Goal: Task Accomplishment & Management: Manage account settings

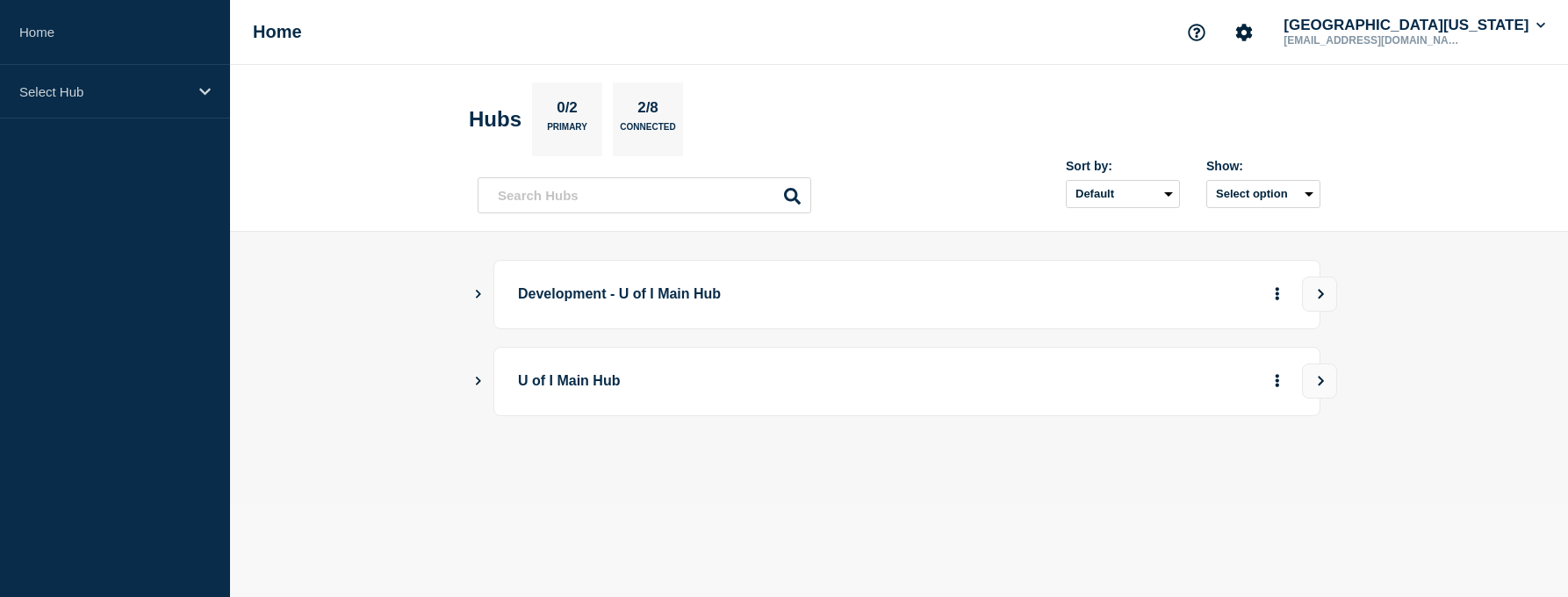
click at [428, 47] on div "Home [GEOGRAPHIC_DATA][US_STATE] [EMAIL_ADDRESS][DOMAIN_NAME]" at bounding box center [898, 33] width 1337 height 65
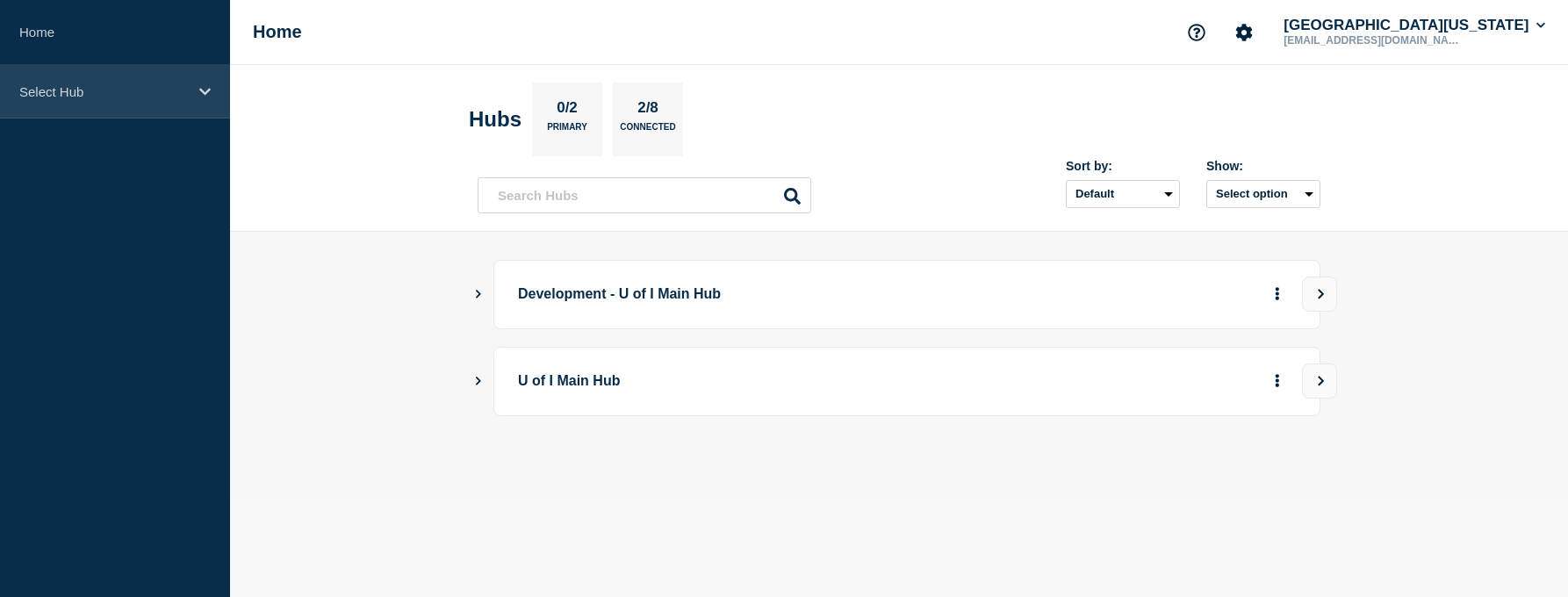
click at [118, 97] on p "Select Hub" at bounding box center [103, 91] width 168 height 14
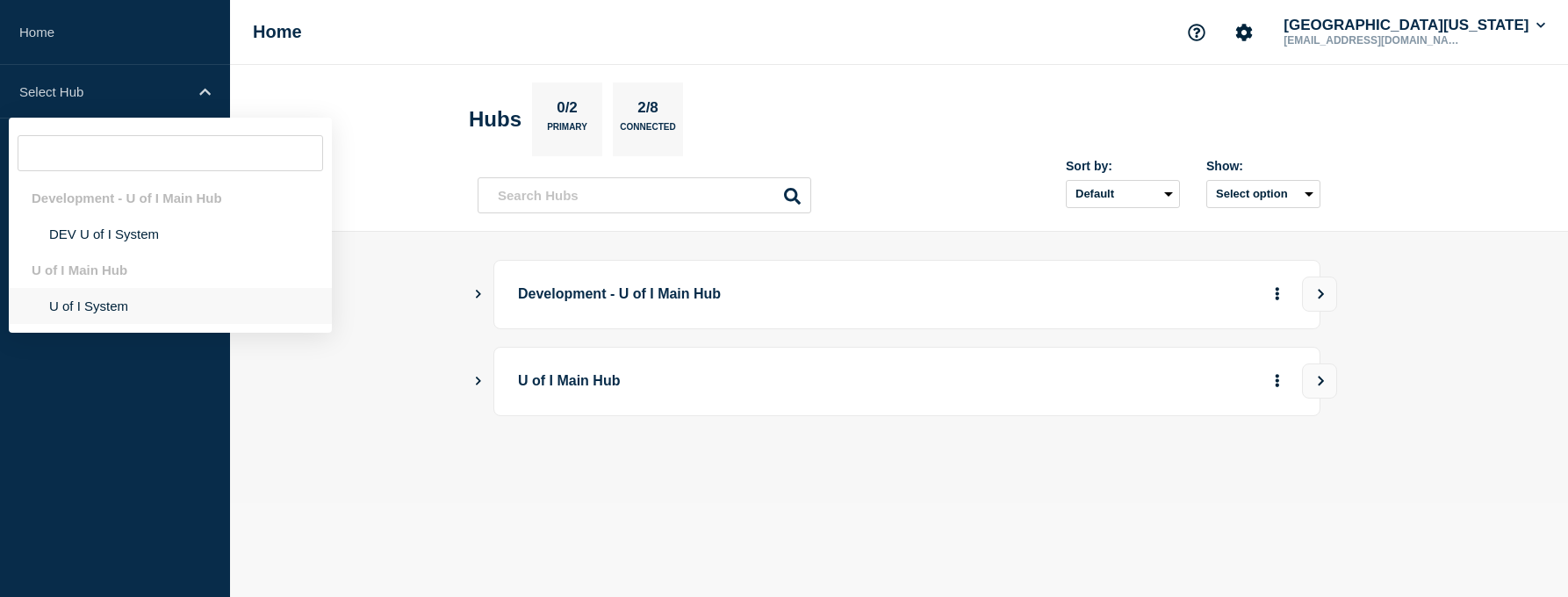
click at [110, 303] on li "U of I System" at bounding box center [170, 306] width 323 height 36
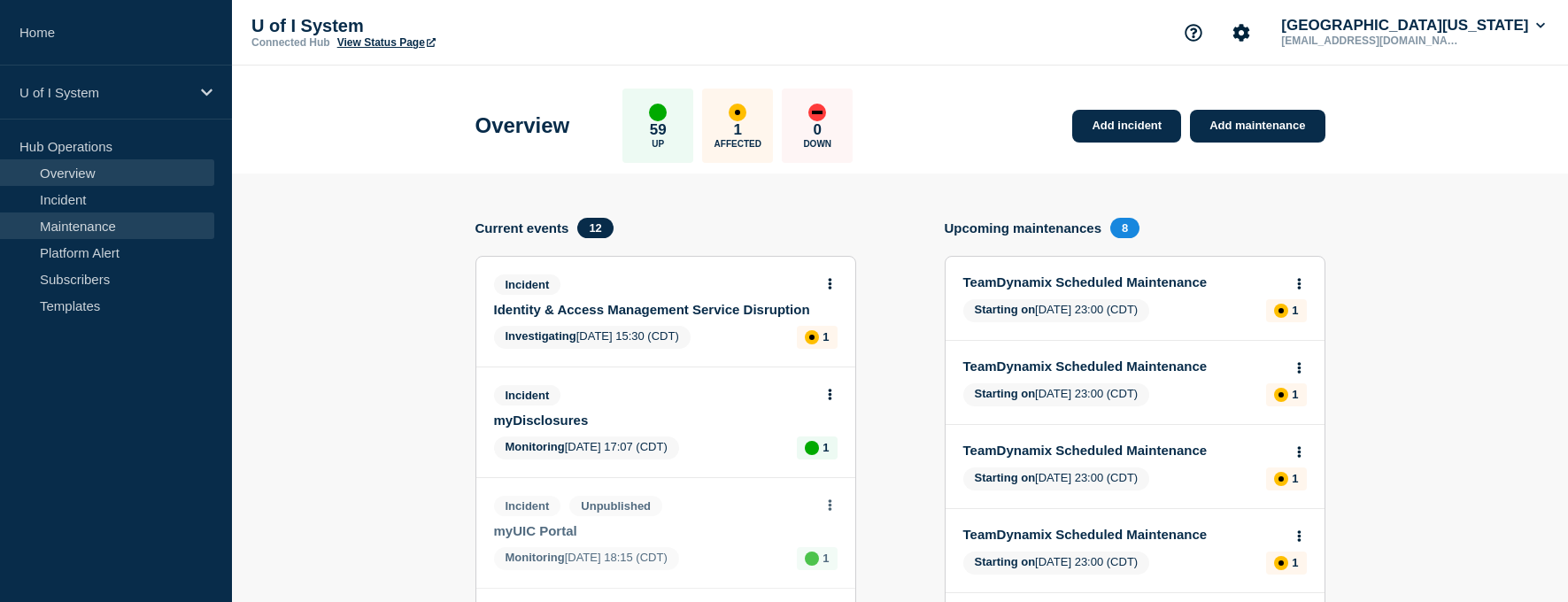
click at [90, 228] on link "Maintenance" at bounding box center [107, 225] width 214 height 26
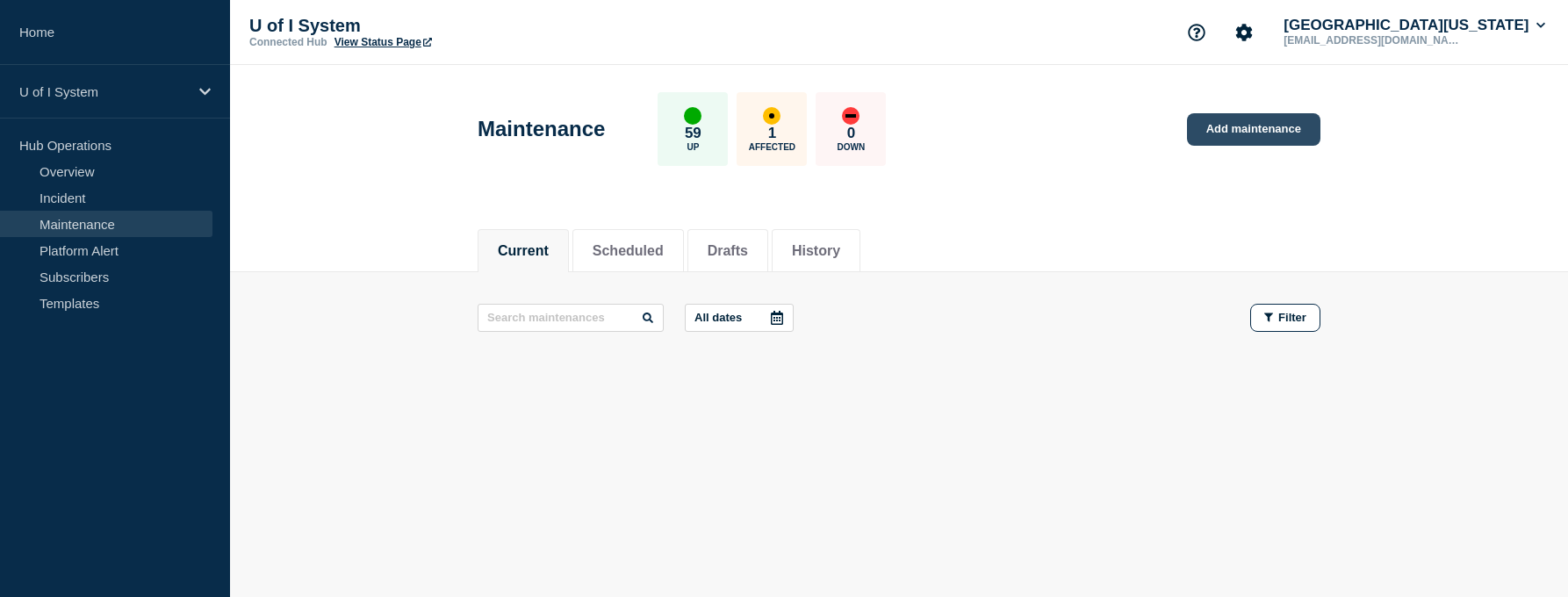
click at [1265, 130] on link "Add maintenance" at bounding box center [1253, 129] width 133 height 33
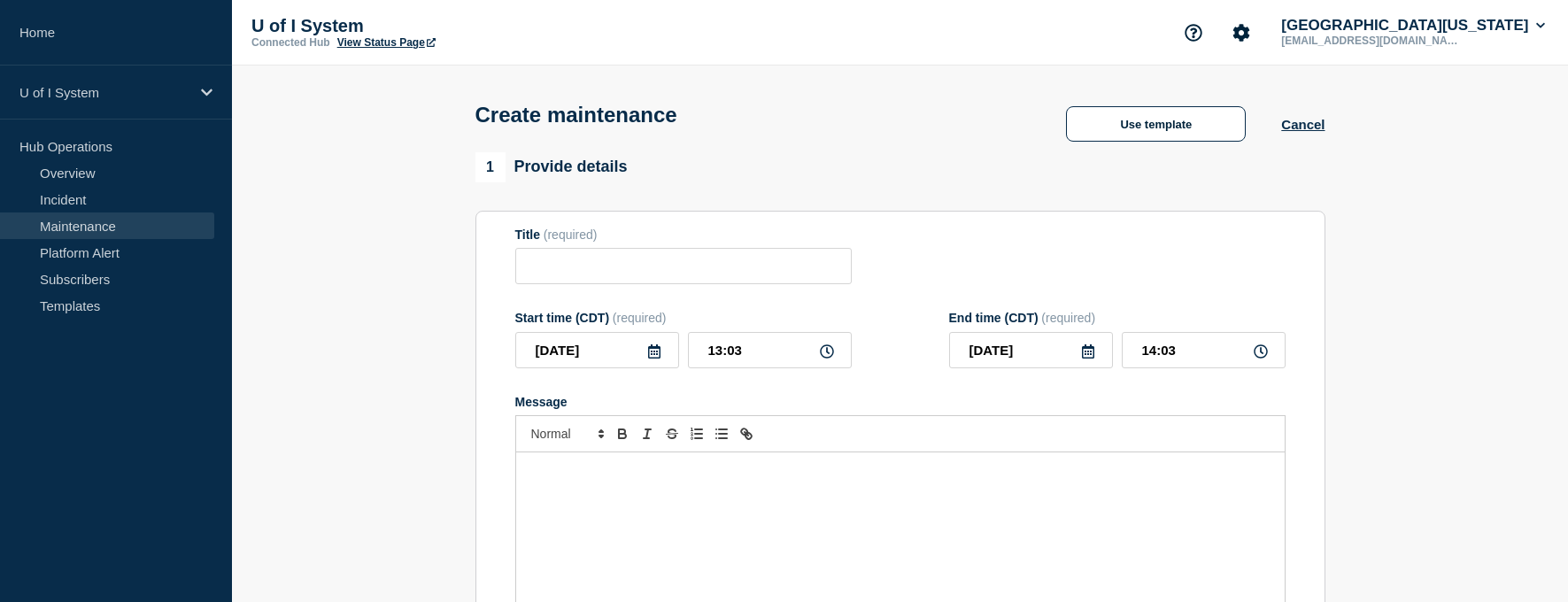
checkbox input "true"
click at [1171, 127] on button "Use template" at bounding box center [1155, 123] width 180 height 36
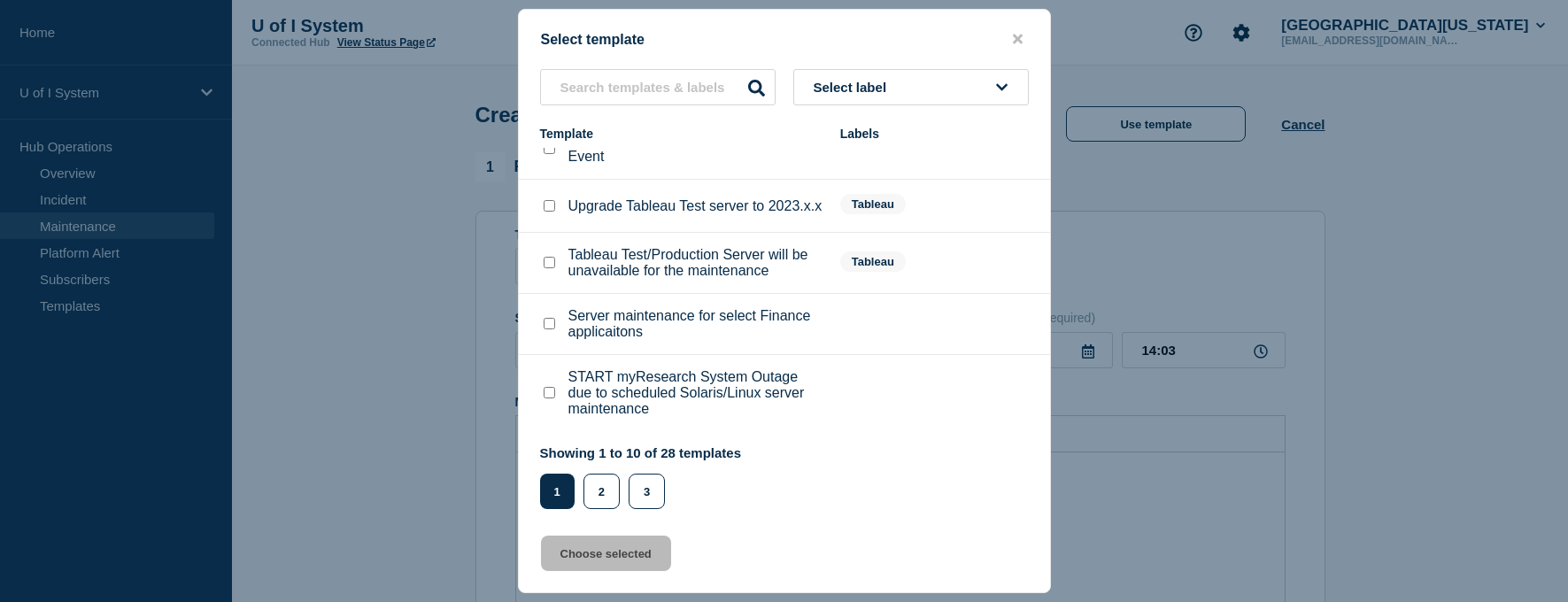
scroll to position [291, 0]
click at [656, 496] on button "3" at bounding box center [647, 491] width 37 height 36
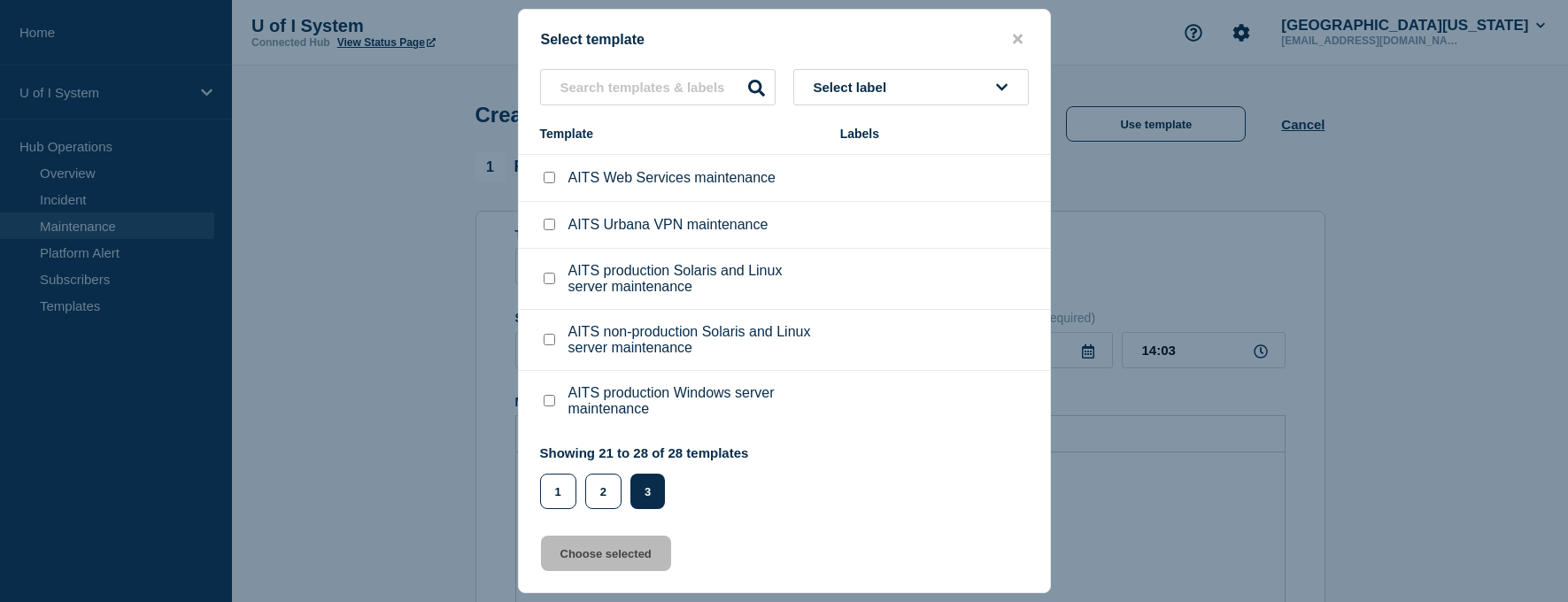
click at [546, 343] on input "AITS non-production Solaris and Linux server maintenance checkbox" at bounding box center [549, 339] width 12 height 12
checkbox input "true"
click at [637, 555] on button "Choose selected" at bounding box center [606, 553] width 131 height 36
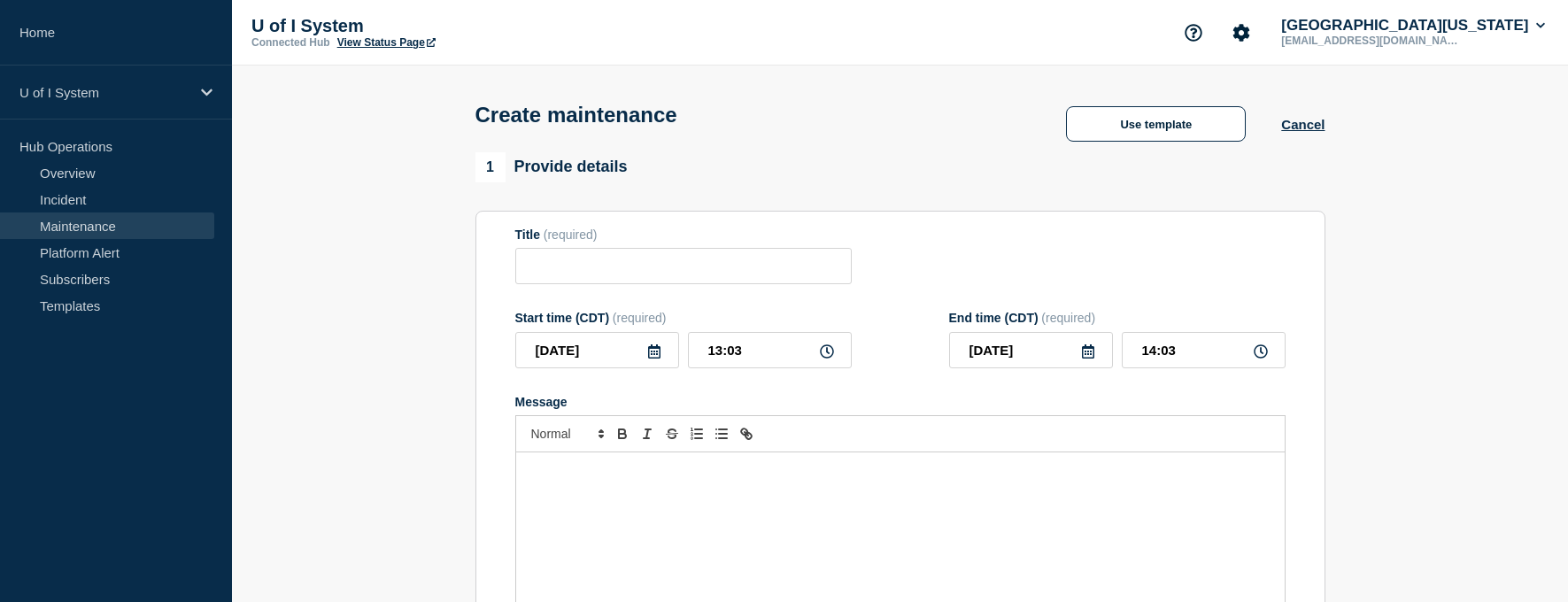
type input "AITS non-production Solaris and Linux server maintenance"
type input "[DATE]"
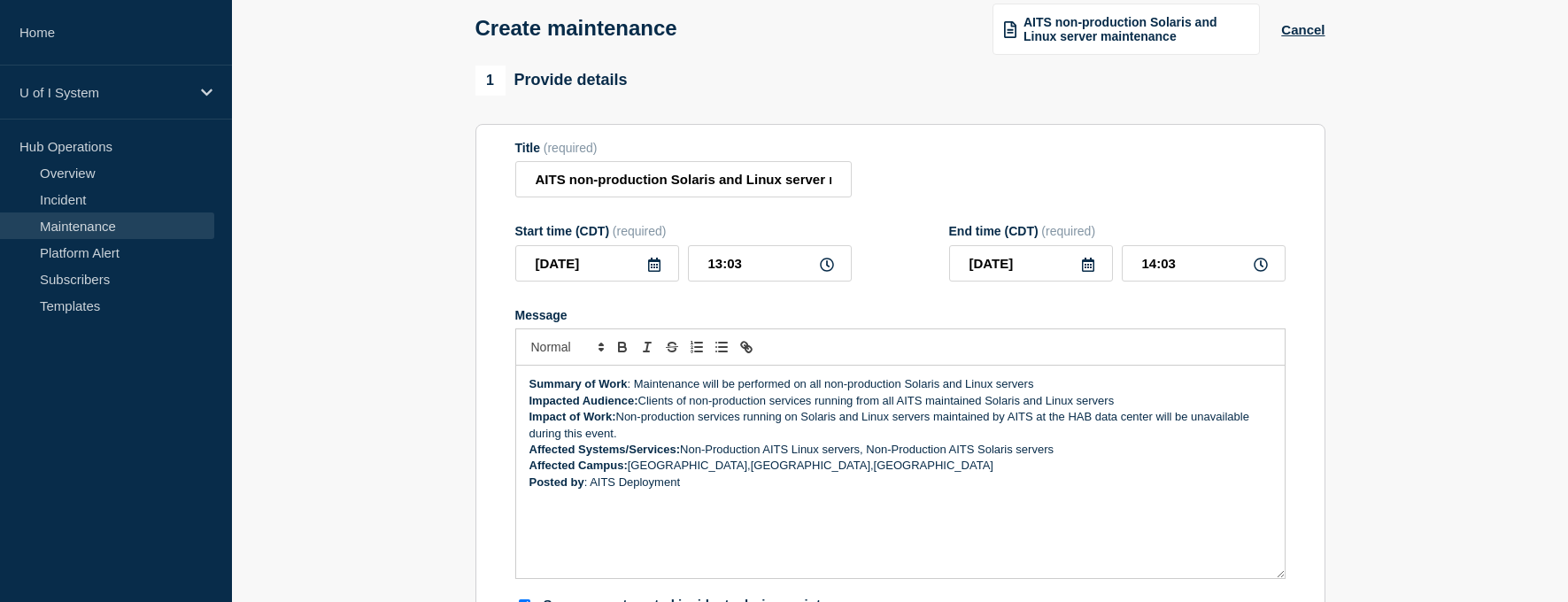
scroll to position [0, 0]
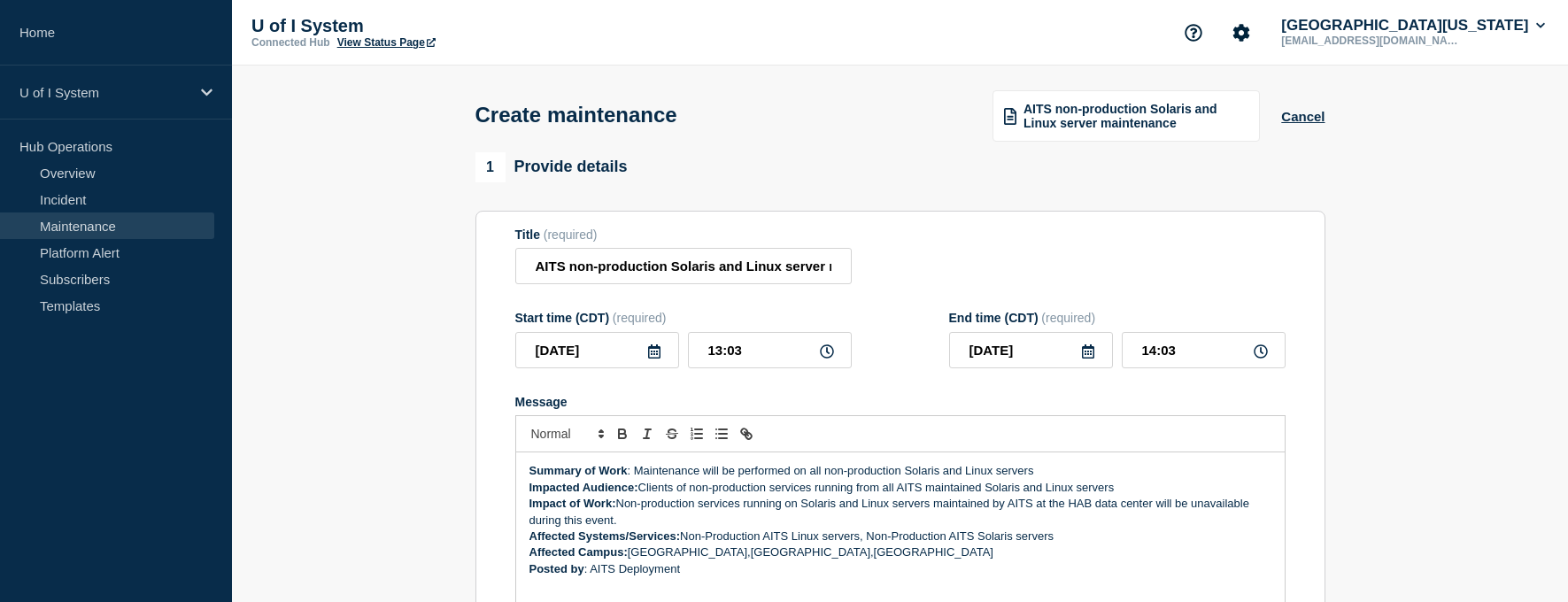
click at [654, 358] on icon at bounding box center [654, 351] width 15 height 15
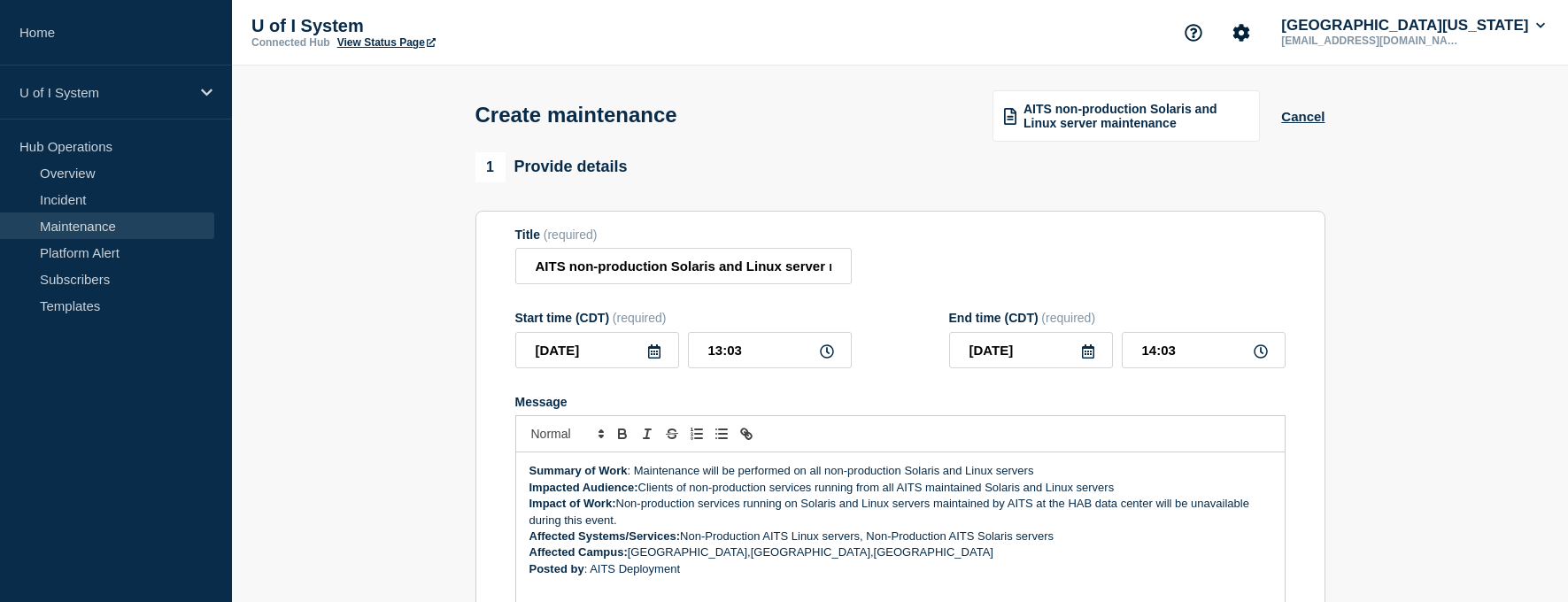
click at [653, 354] on icon at bounding box center [654, 351] width 15 height 15
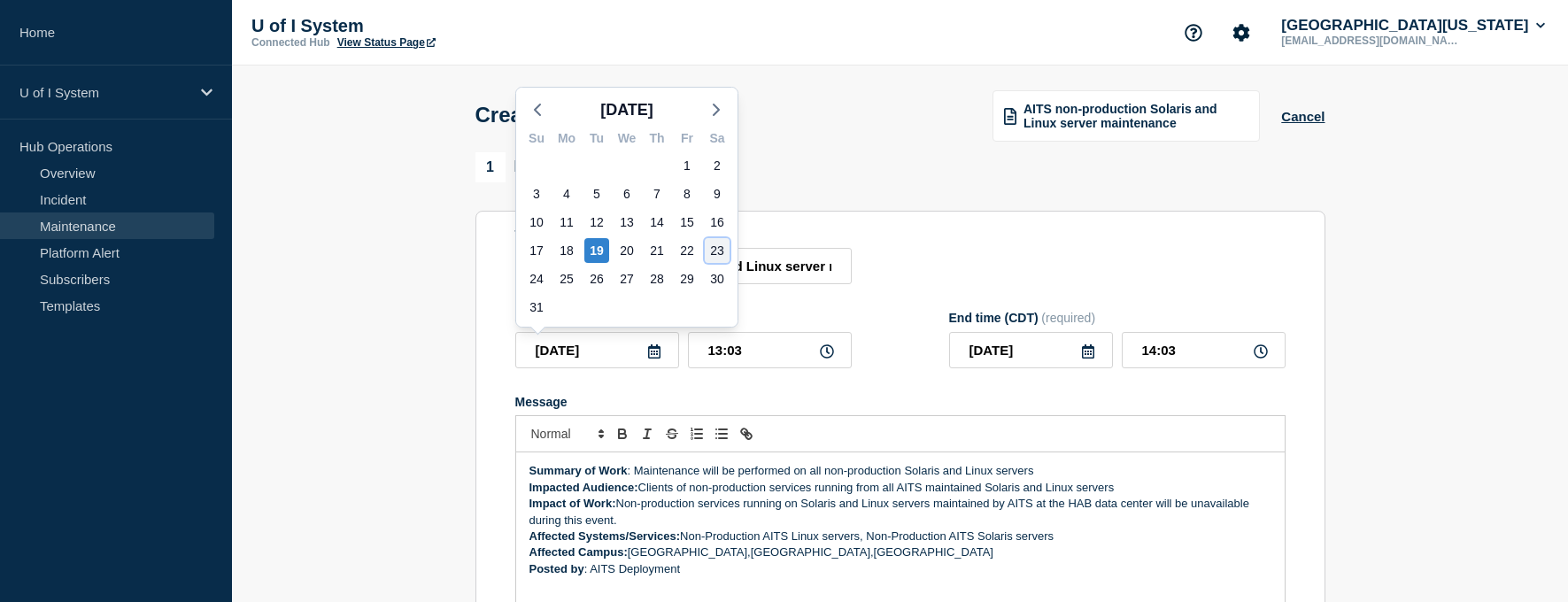
click at [716, 248] on div "23" at bounding box center [716, 250] width 25 height 25
type input "[DATE]"
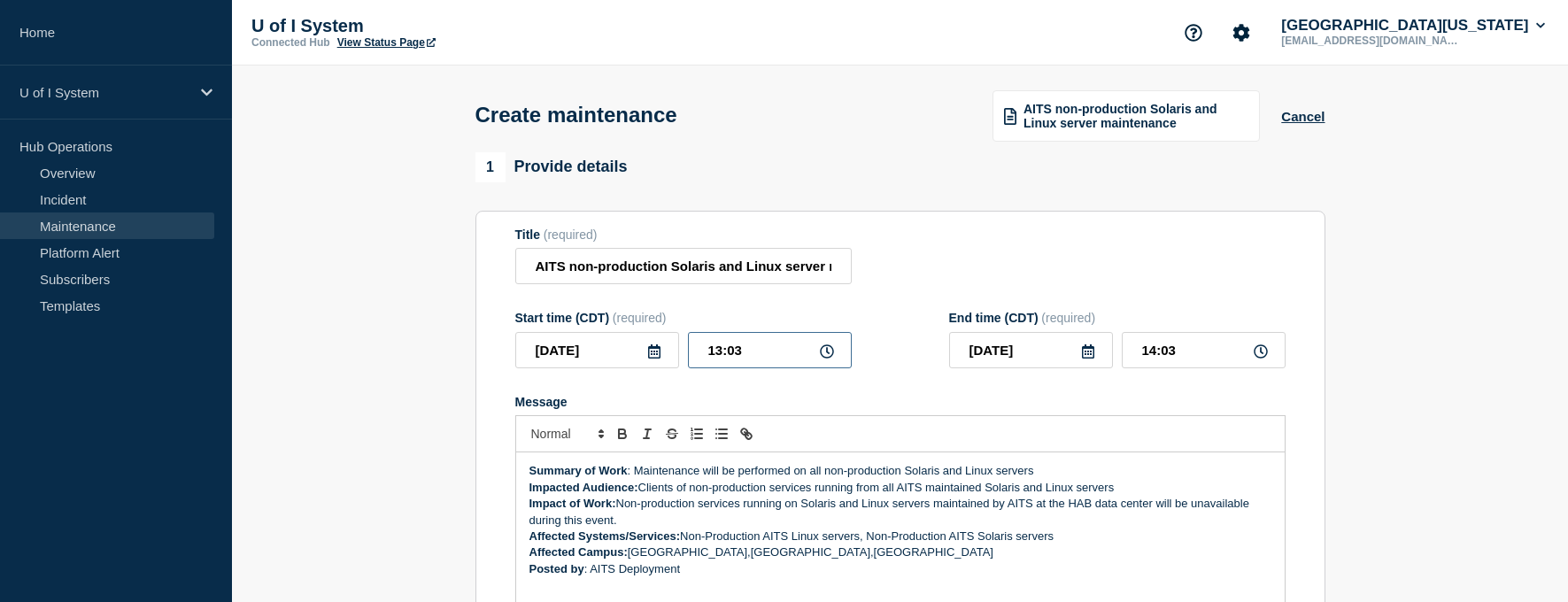
drag, startPoint x: 756, startPoint y: 356, endPoint x: 648, endPoint y: 347, distance: 108.4
click at [648, 347] on div "[DATE] 13:03" at bounding box center [684, 350] width 337 height 36
type input "17:00"
click at [1195, 357] on input "18:00" at bounding box center [1203, 350] width 163 height 36
type input "14:00"
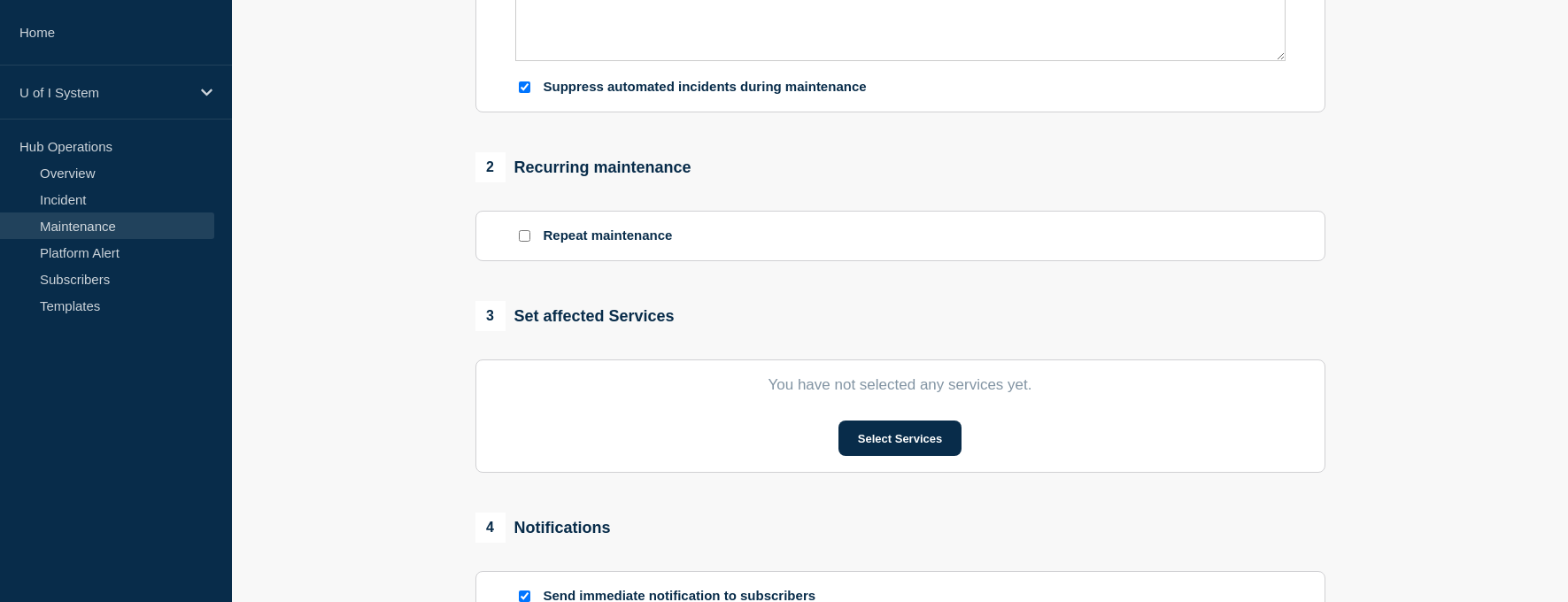
scroll to position [619, 0]
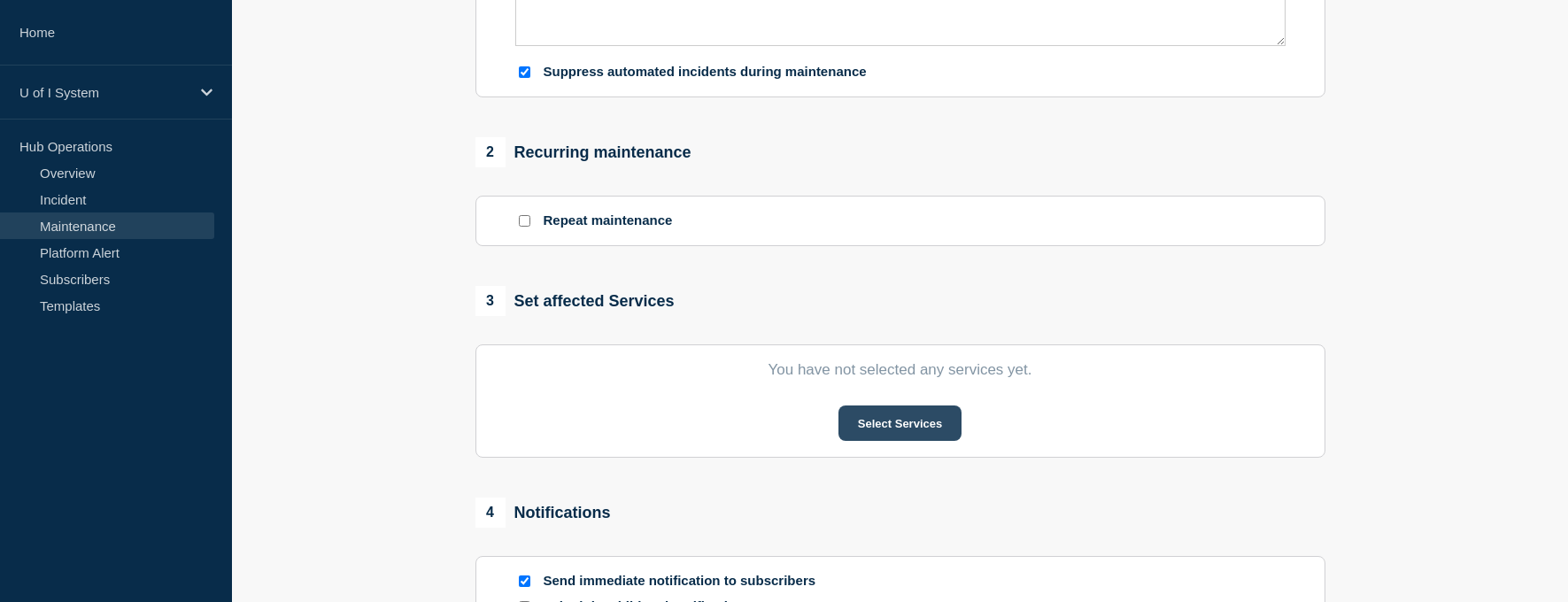
click at [904, 425] on button "Select Services" at bounding box center [900, 422] width 123 height 36
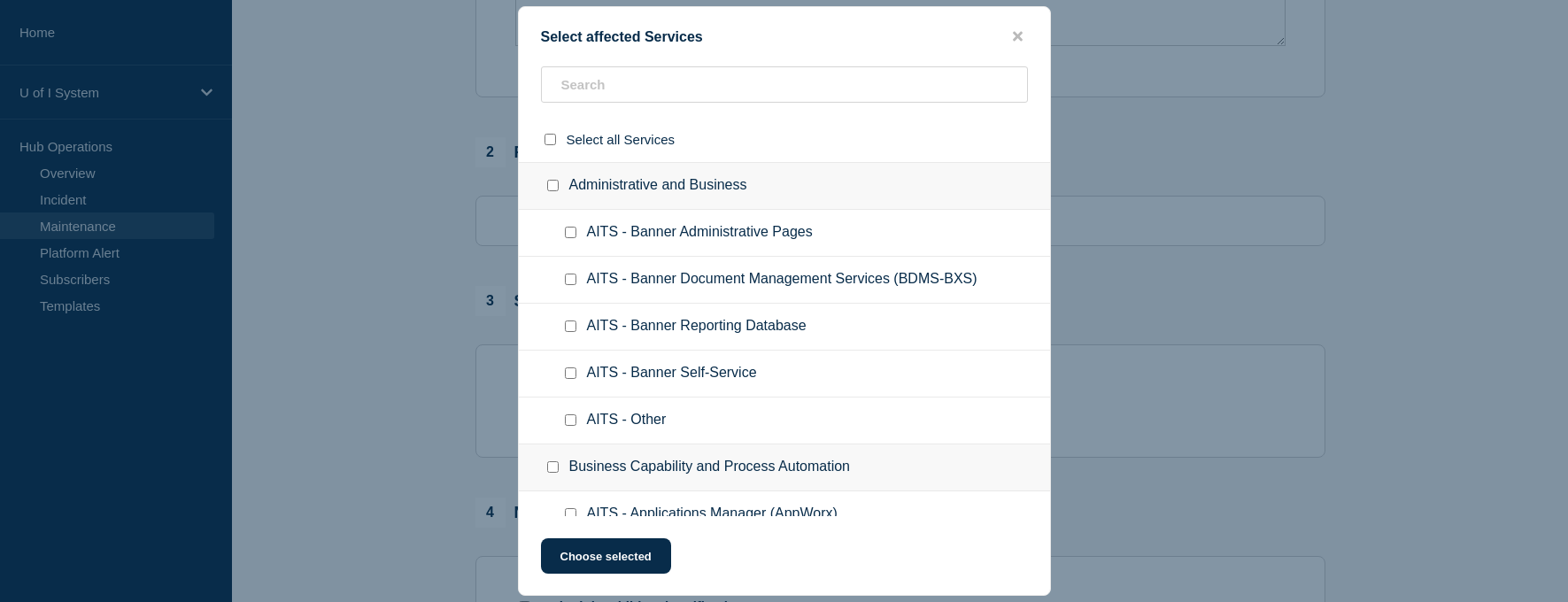
click at [569, 421] on input "AITS - Other checkbox" at bounding box center [570, 420] width 12 height 12
checkbox input "true"
click at [623, 556] on button "Choose selected" at bounding box center [606, 555] width 131 height 36
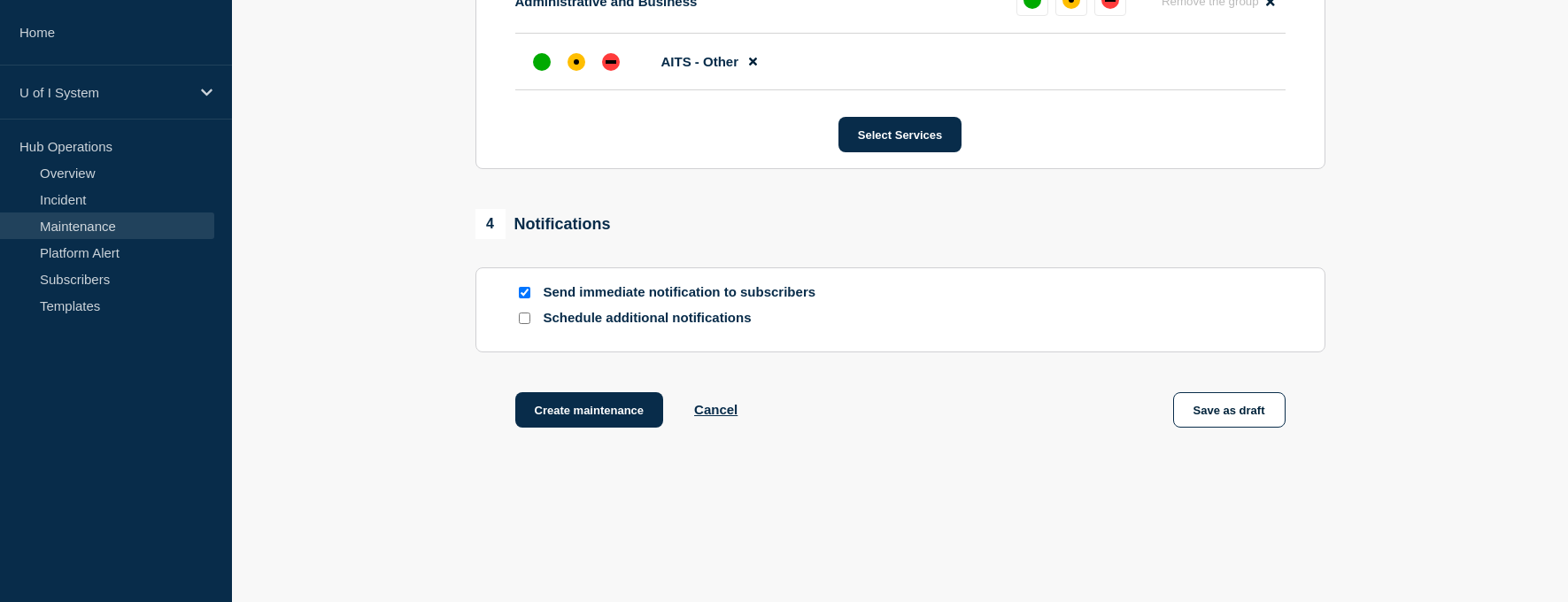
scroll to position [1034, 0]
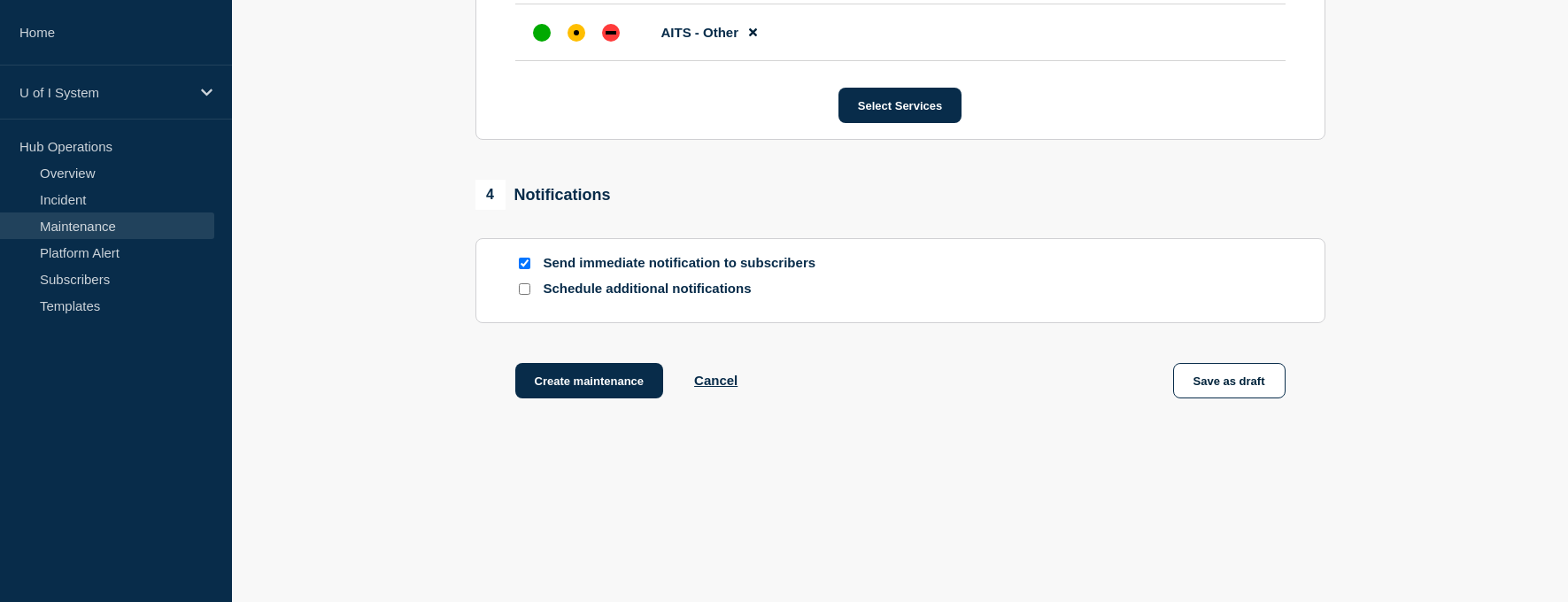
click at [528, 265] on input "Send immediate notification to subscribers" at bounding box center [524, 263] width 12 height 12
checkbox input "false"
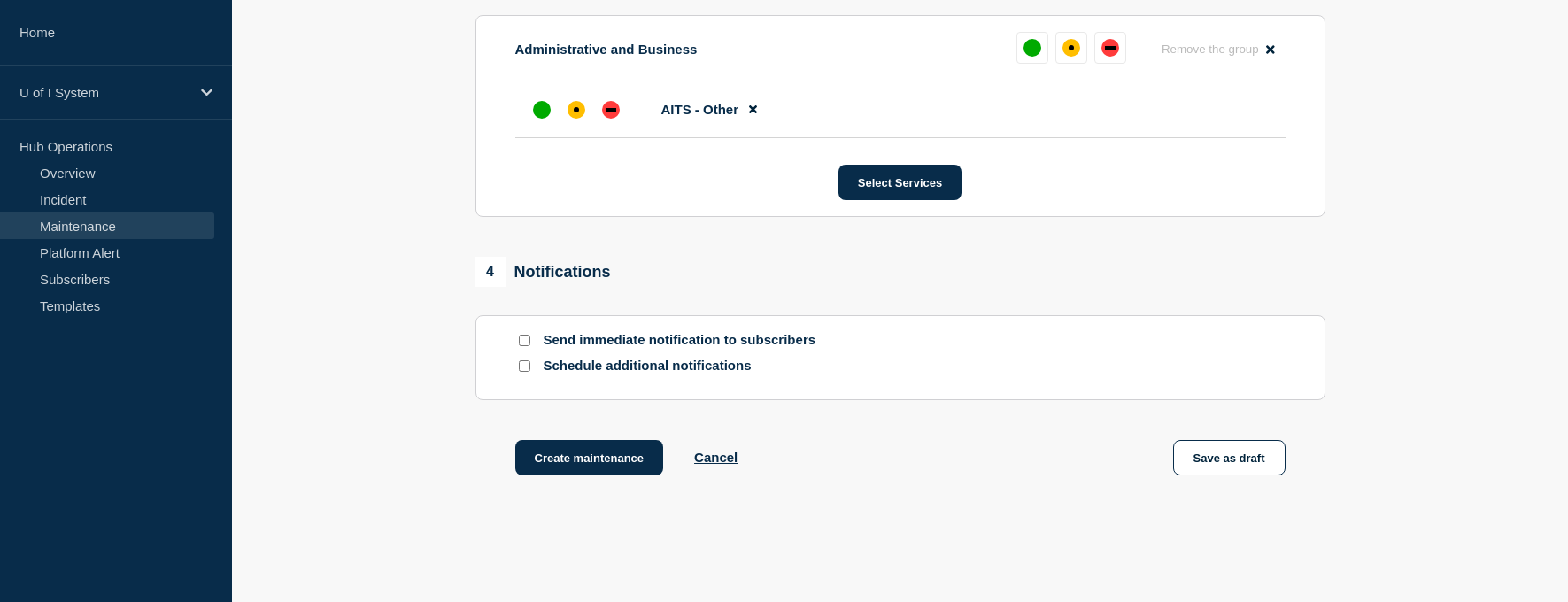
scroll to position [973, 0]
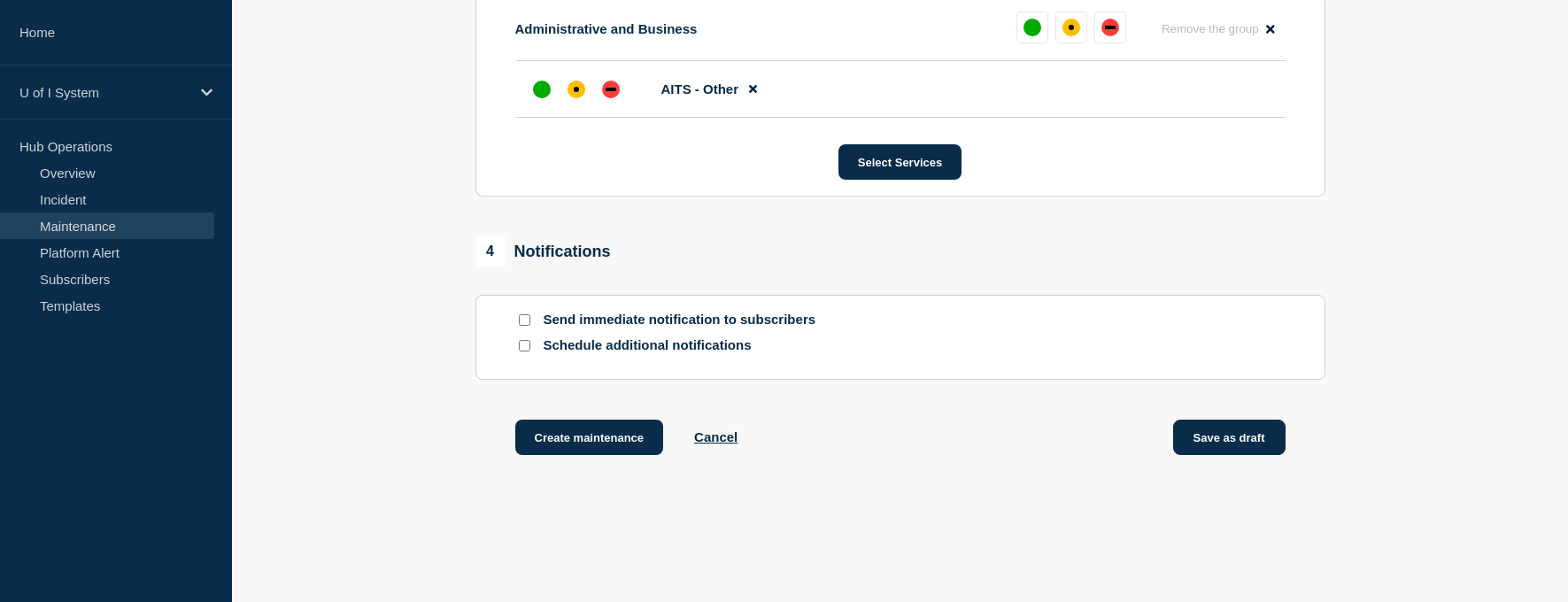
click at [1238, 439] on button "Save as draft" at bounding box center [1228, 437] width 112 height 36
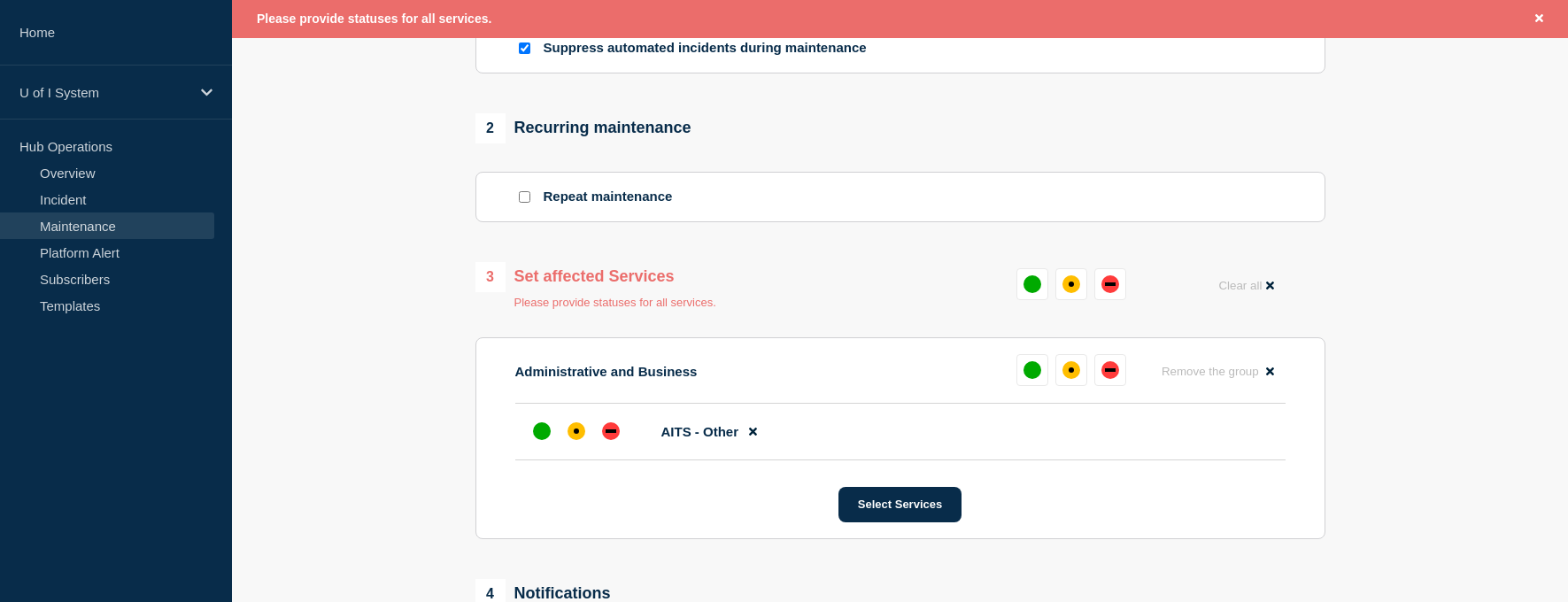
scroll to position [669, 0]
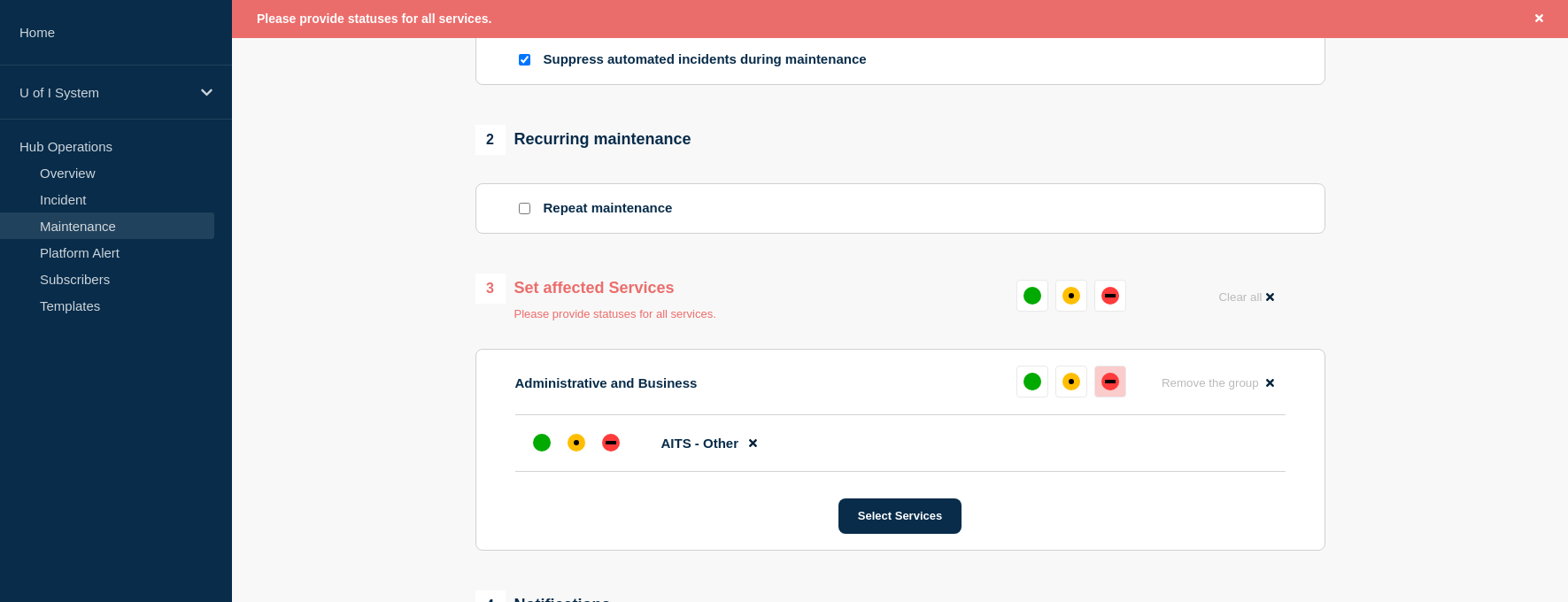
click at [1109, 383] on div "down" at bounding box center [1111, 381] width 11 height 4
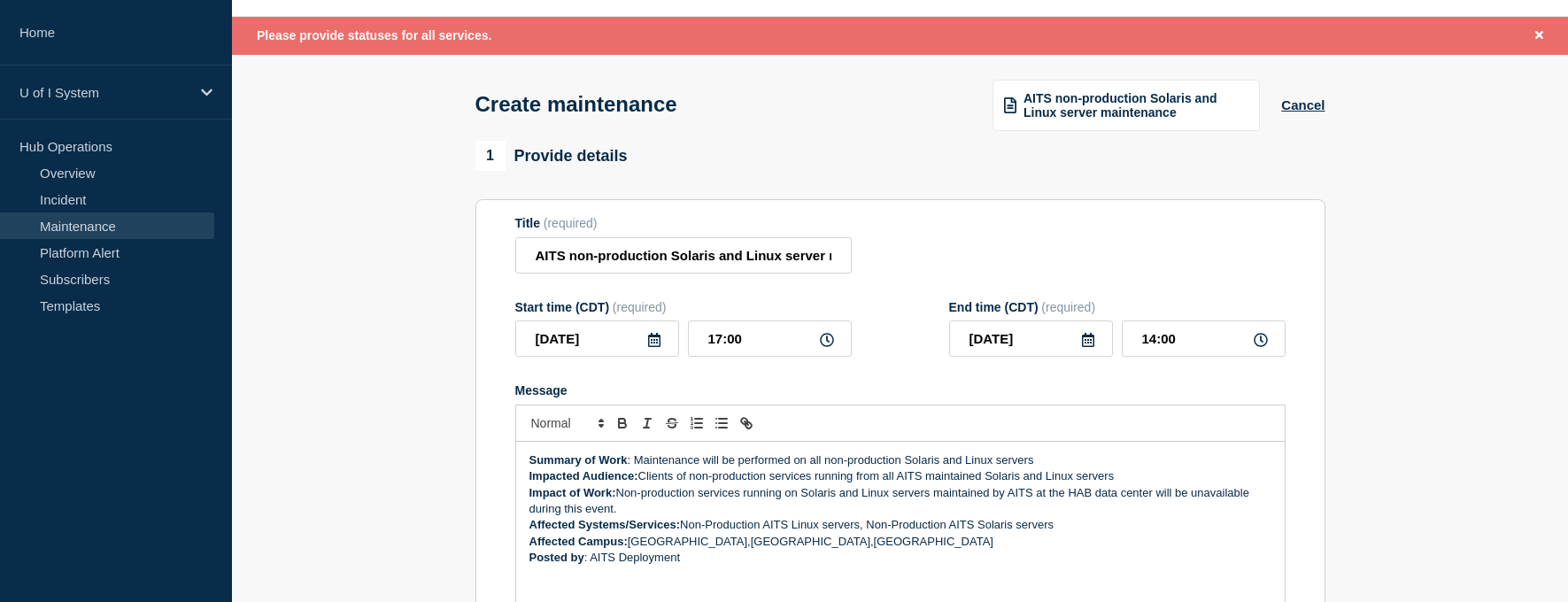
scroll to position [0, 0]
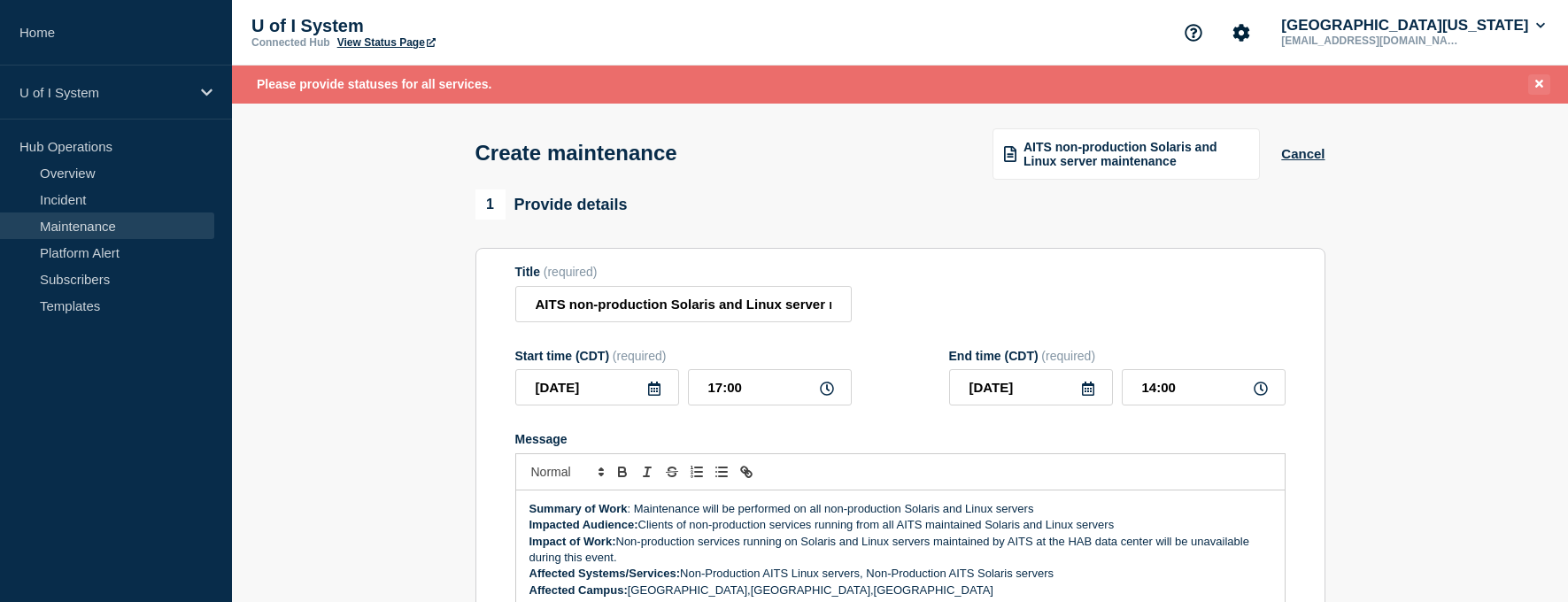
click at [1539, 88] on icon "Close banner" at bounding box center [1539, 83] width 8 height 12
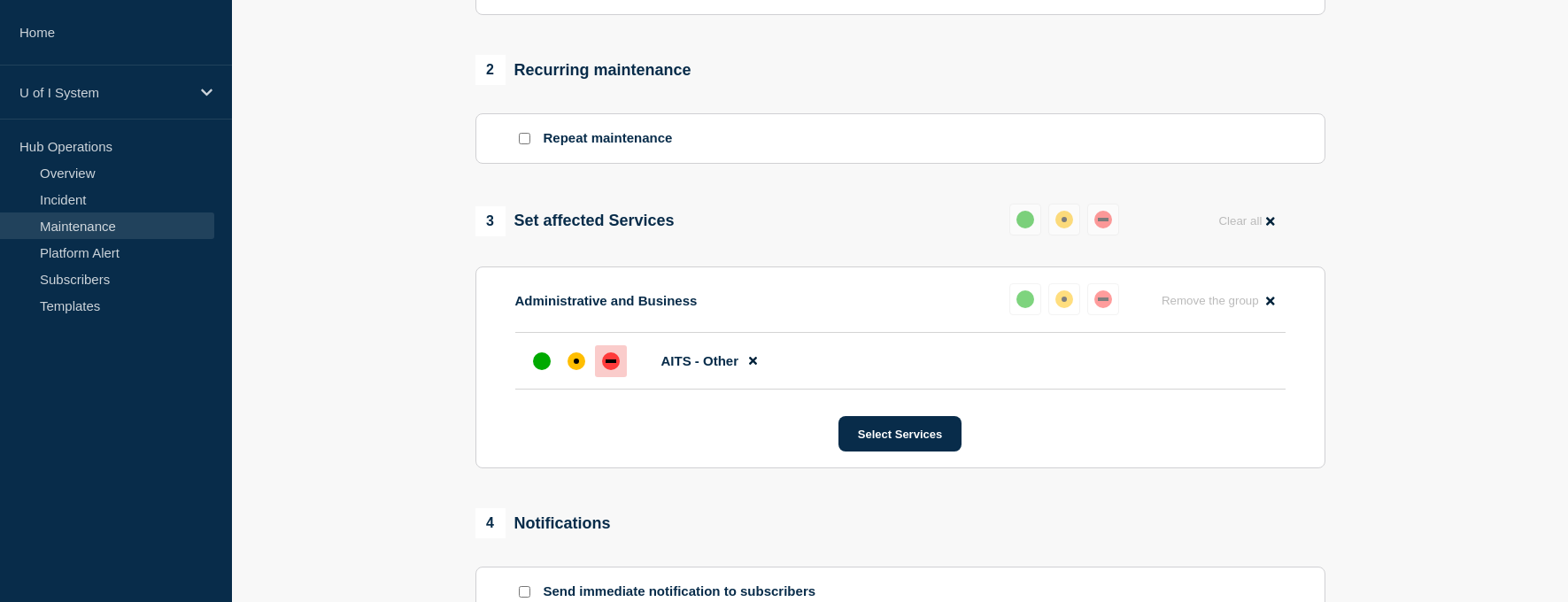
scroll to position [1034, 0]
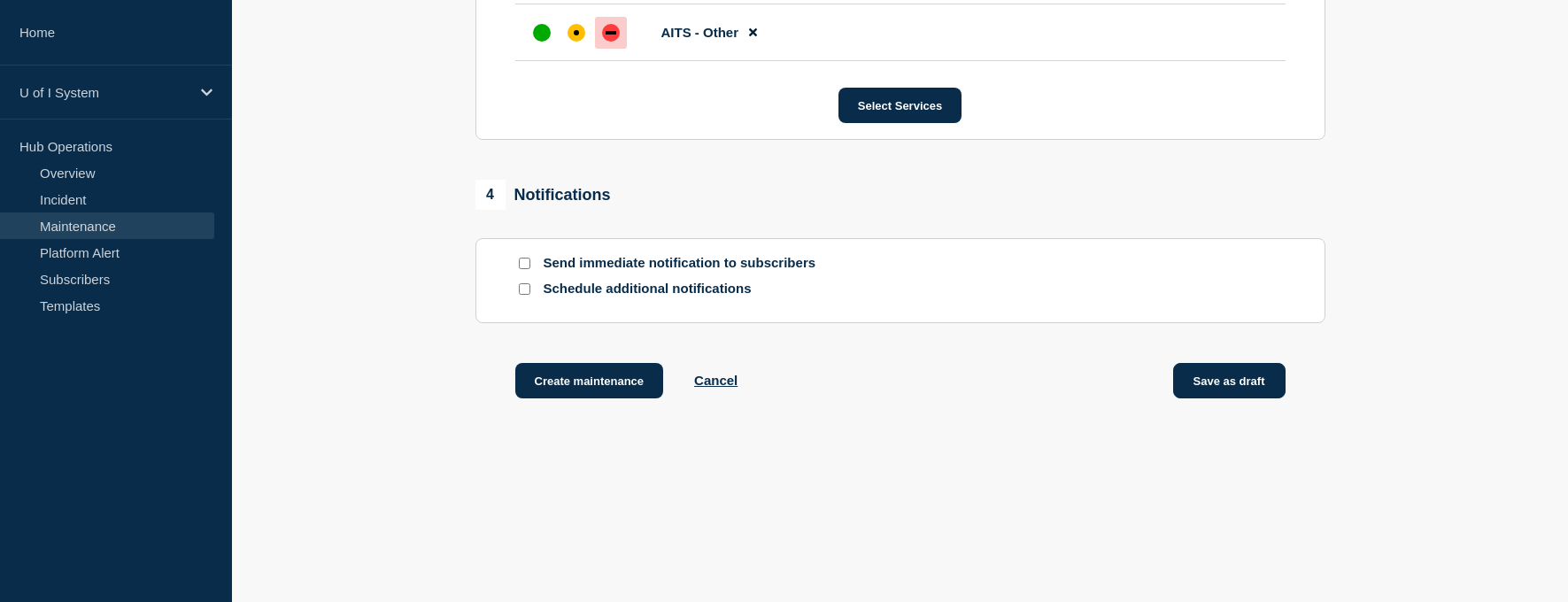
click at [1228, 382] on button "Save as draft" at bounding box center [1228, 380] width 112 height 36
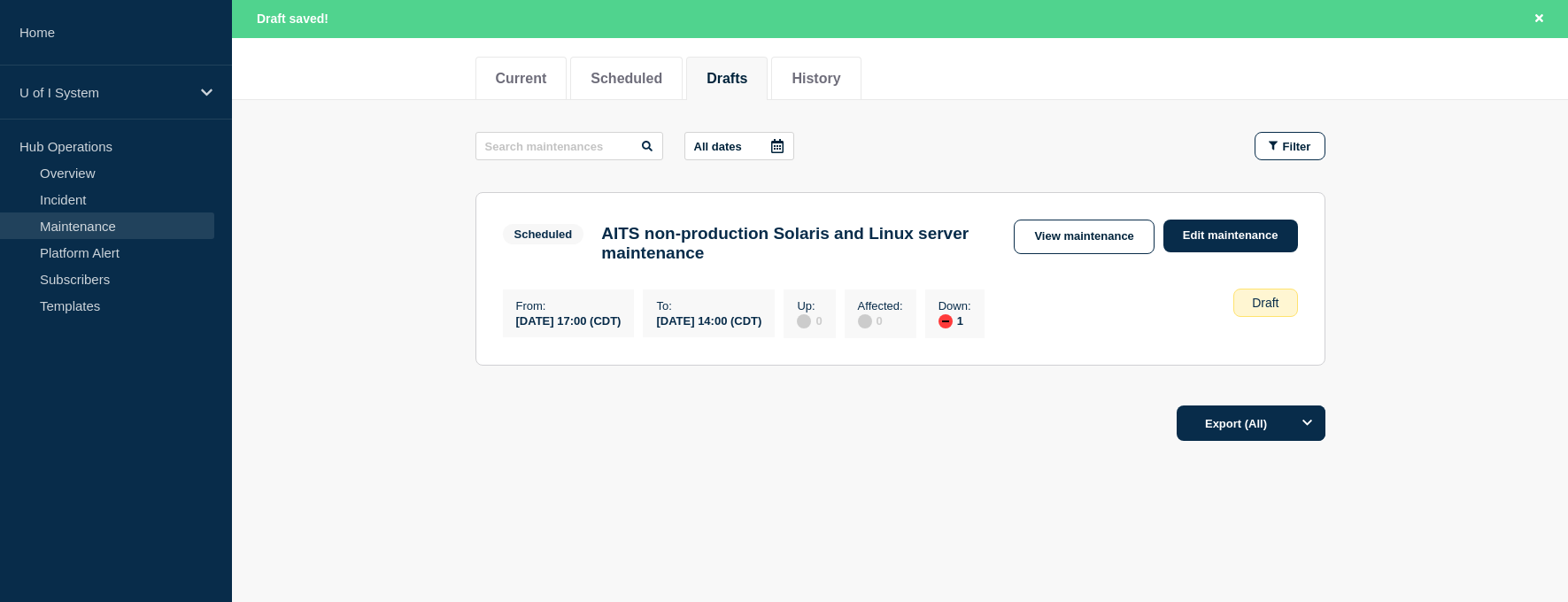
scroll to position [222, 0]
click at [1068, 227] on link "View maintenance" at bounding box center [1083, 237] width 140 height 35
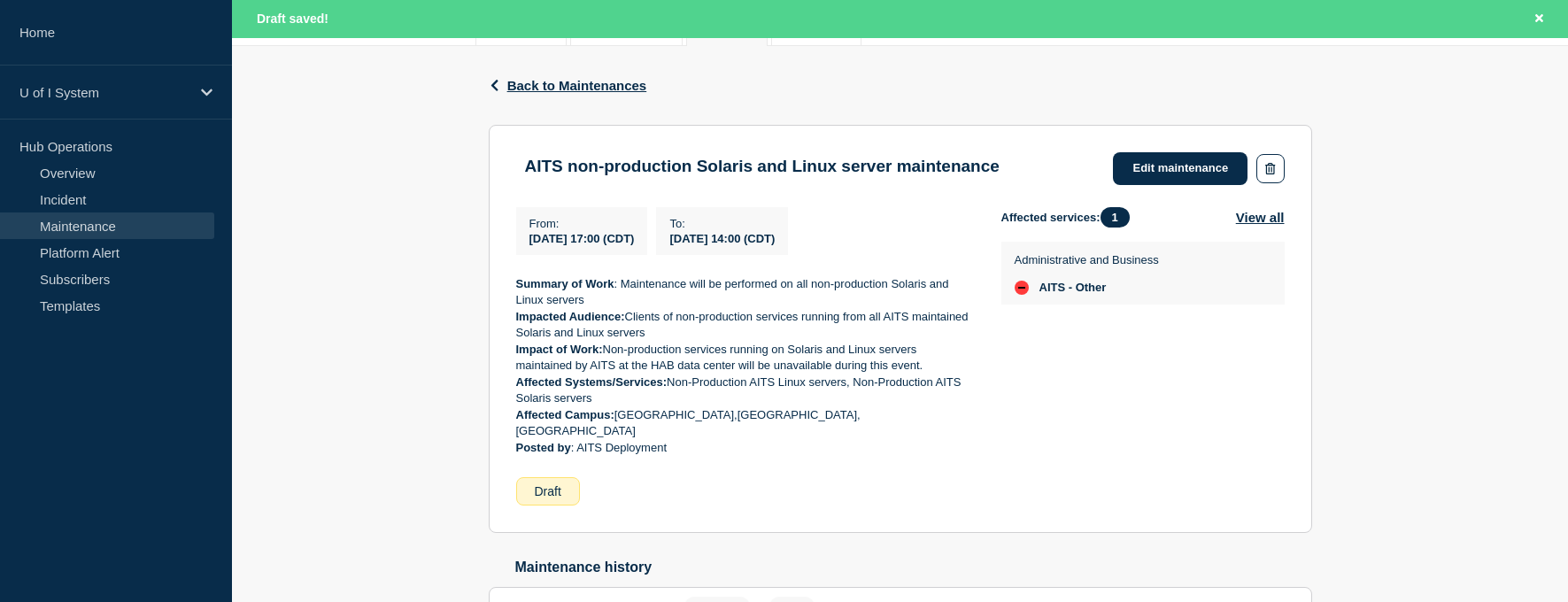
scroll to position [354, 0]
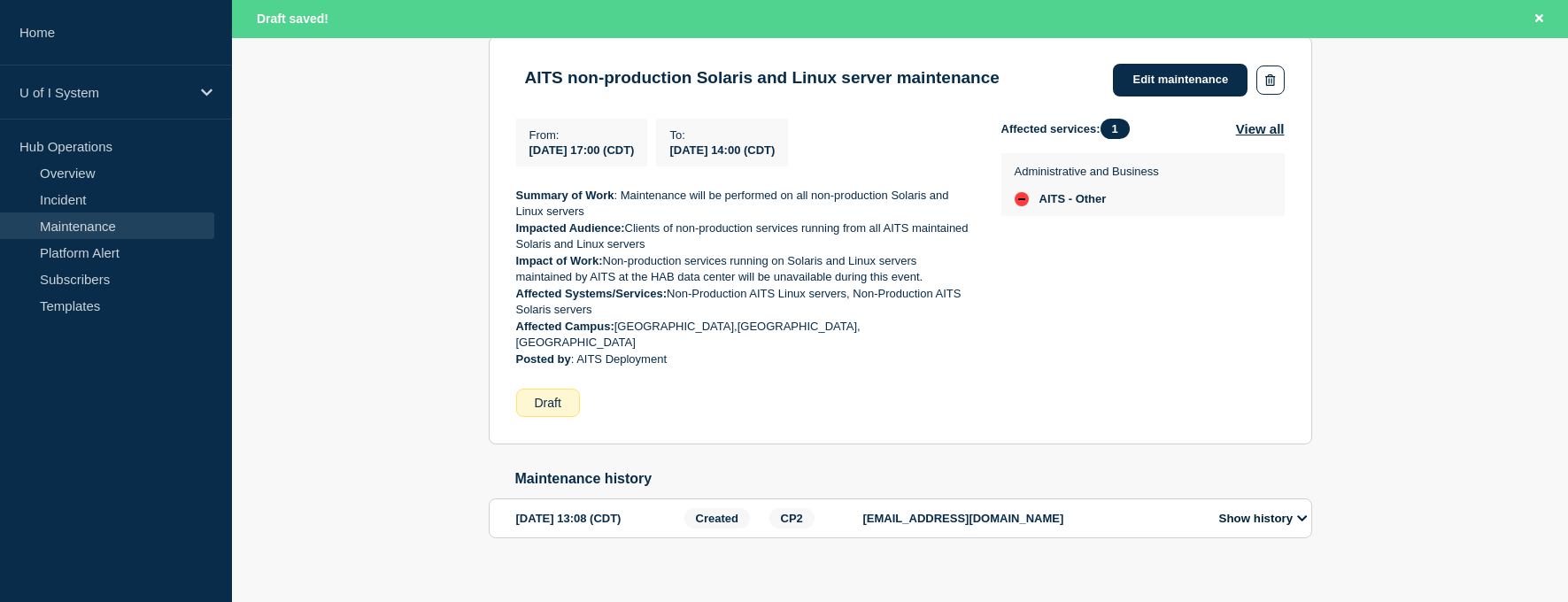
click at [438, 584] on div "Back Back to Maintenances AITS non-production Solaris and Linux server maintena…" at bounding box center [900, 275] width 1336 height 636
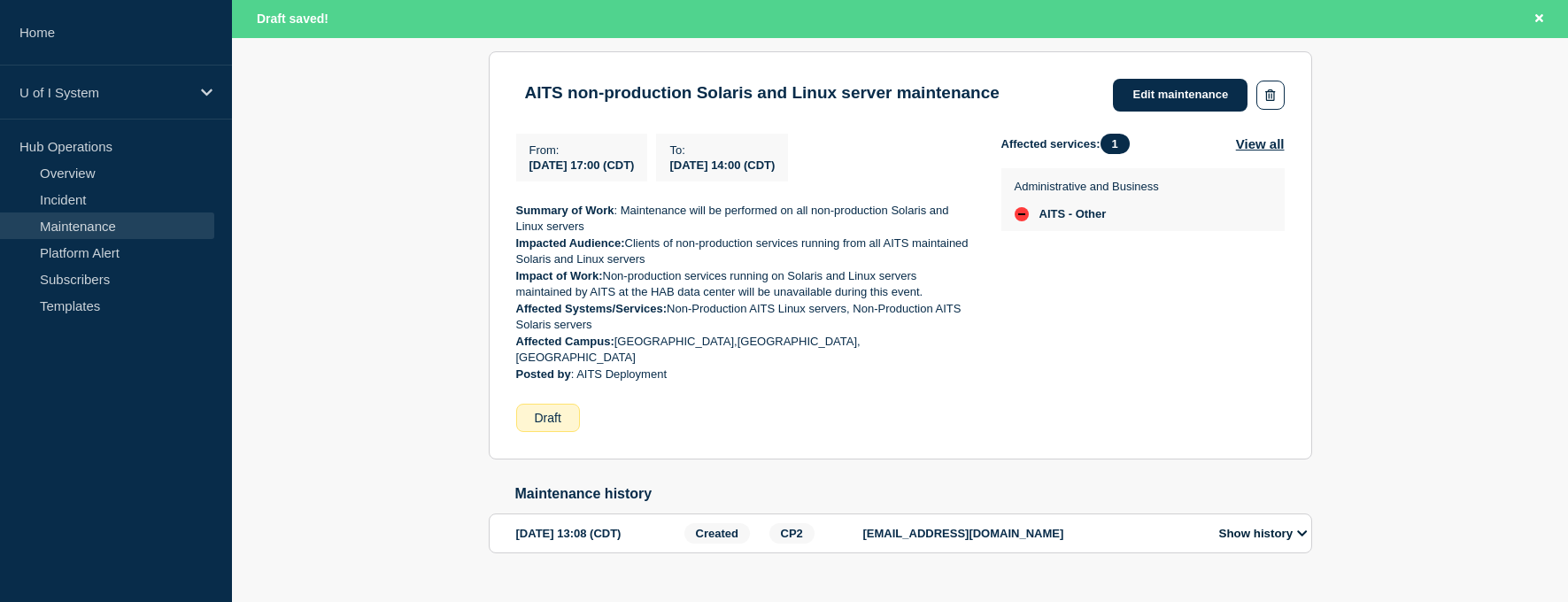
scroll to position [364, 0]
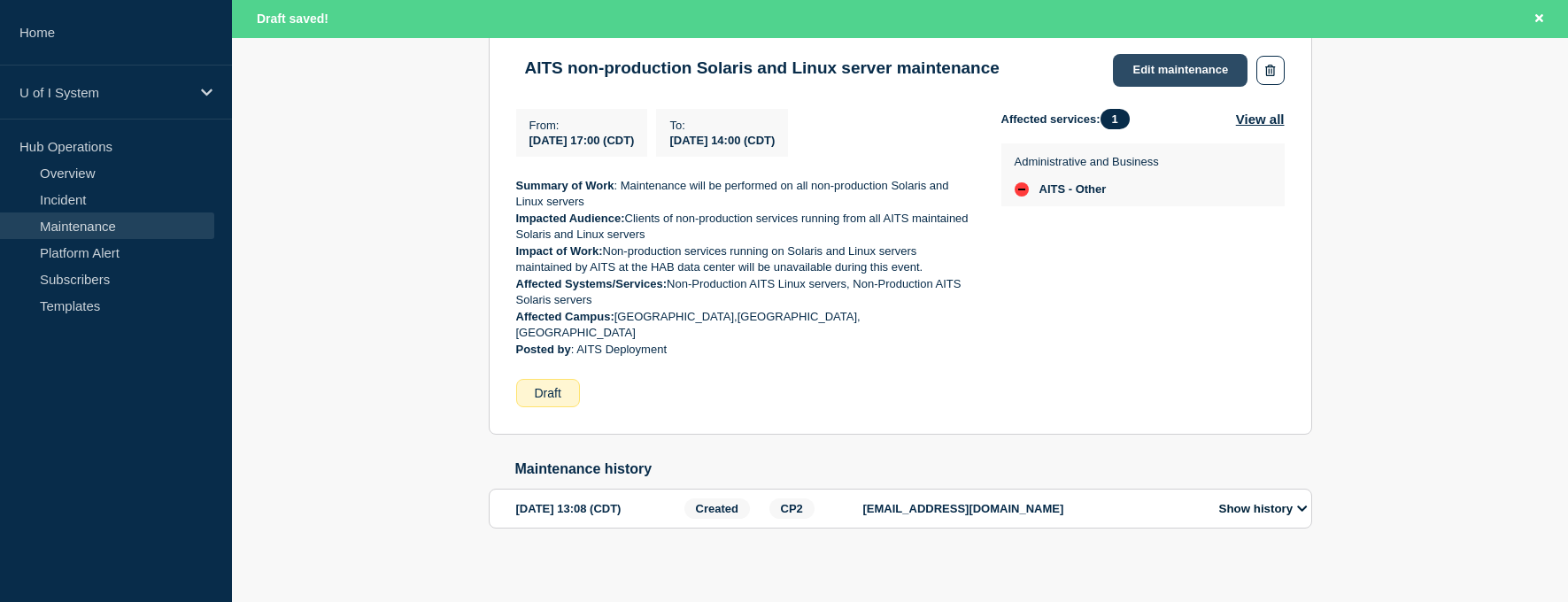
click at [1212, 72] on link "Edit maintenance" at bounding box center [1179, 70] width 134 height 33
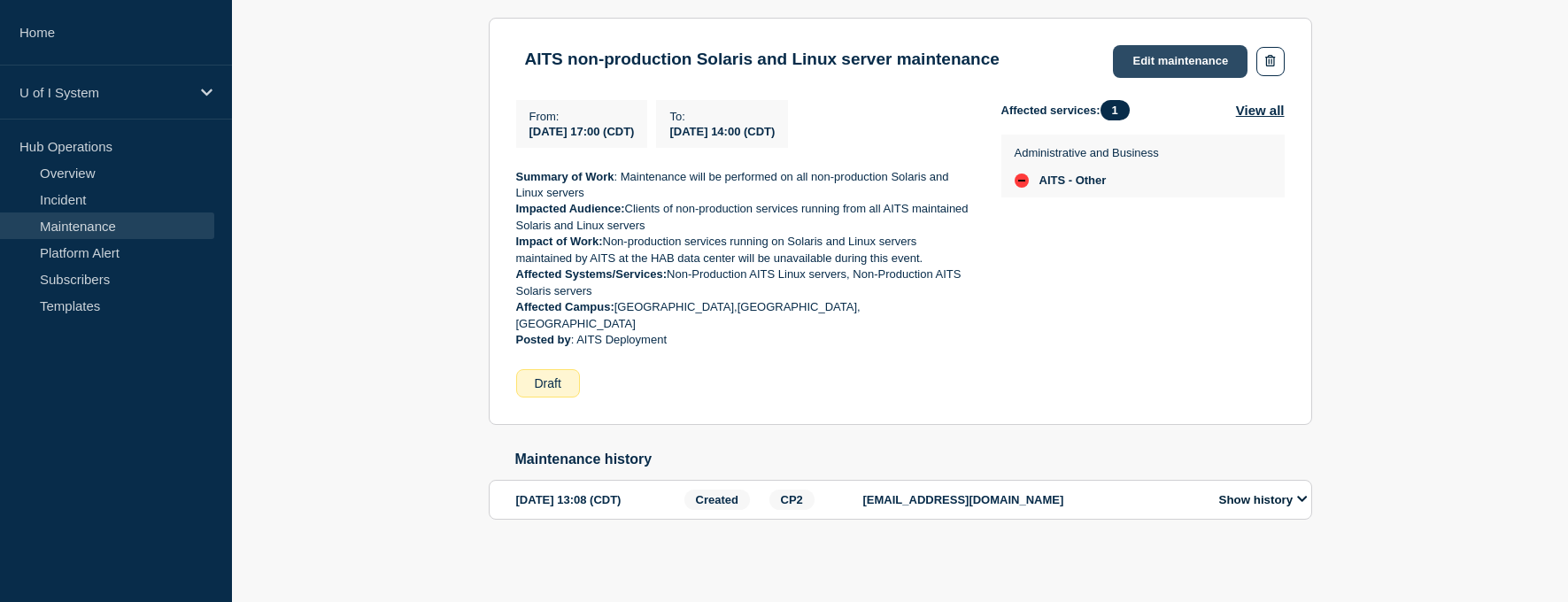
scroll to position [326, 0]
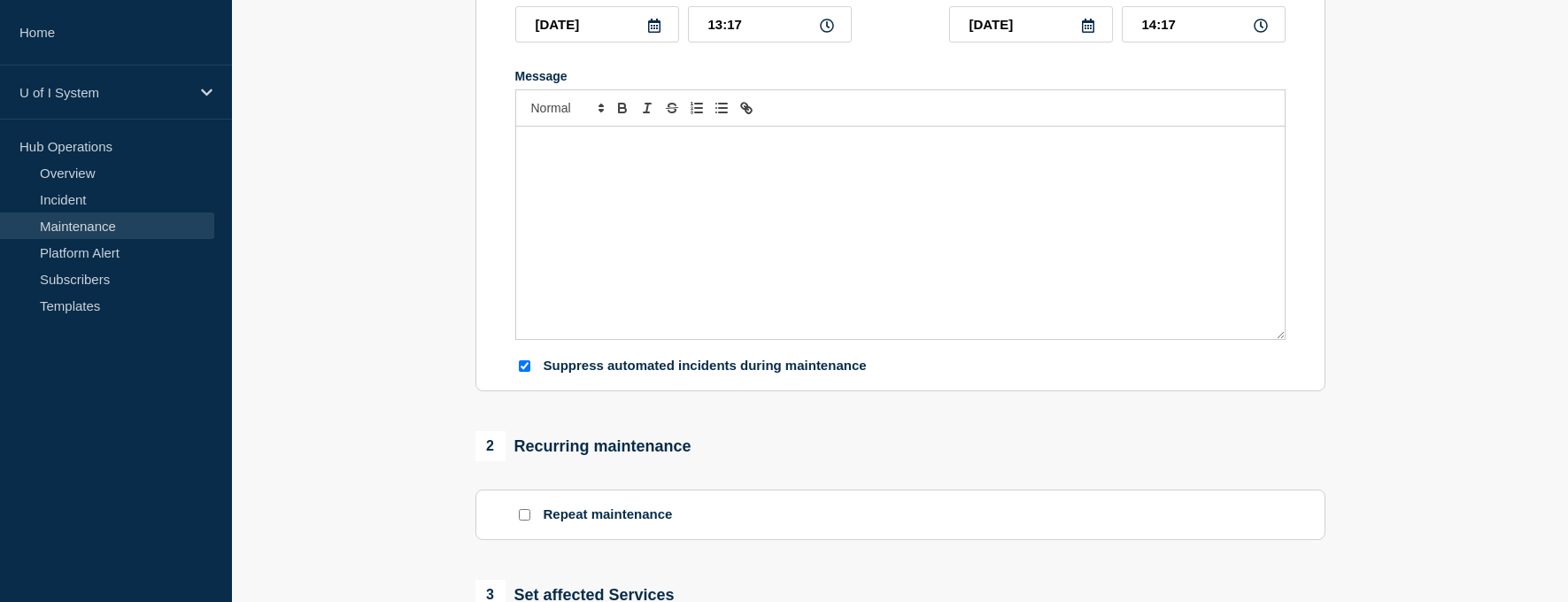
type input "AITS non-production Solaris and Linux server maintenance"
type input "[DATE]"
type input "17:00"
type input "[DATE]"
type input "14:00"
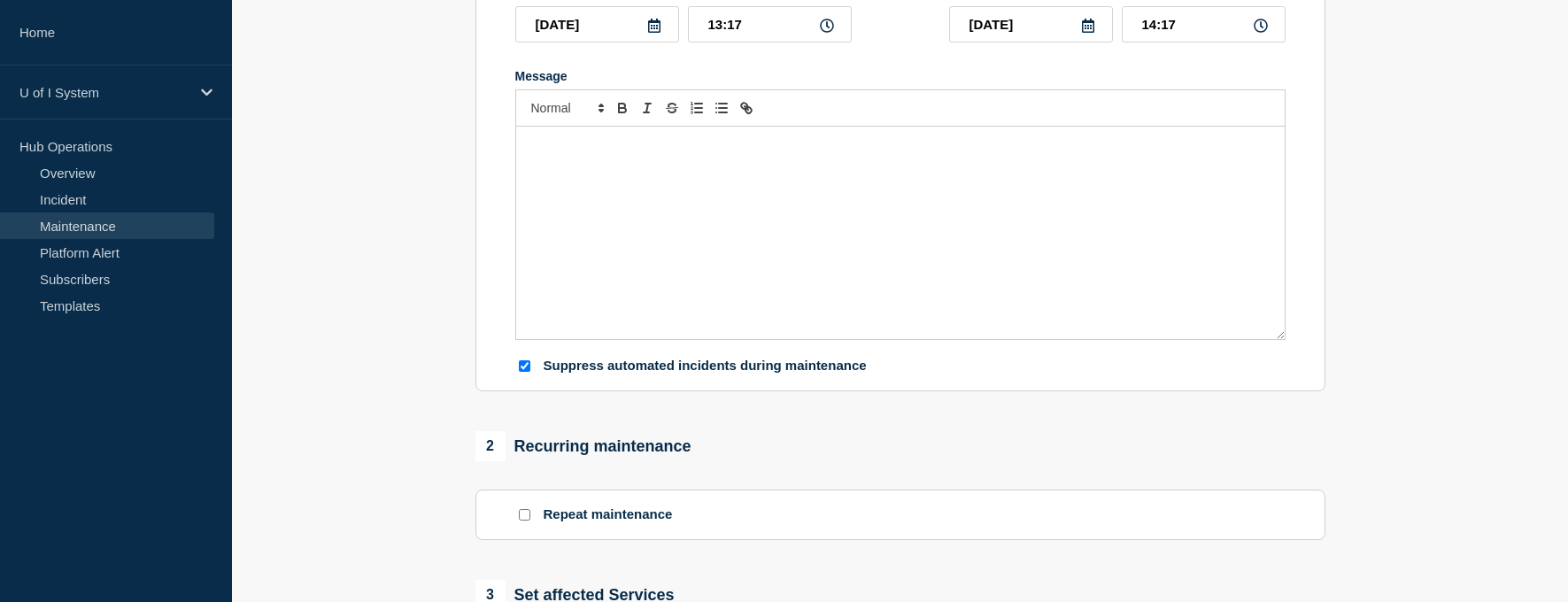
checkbox input "true"
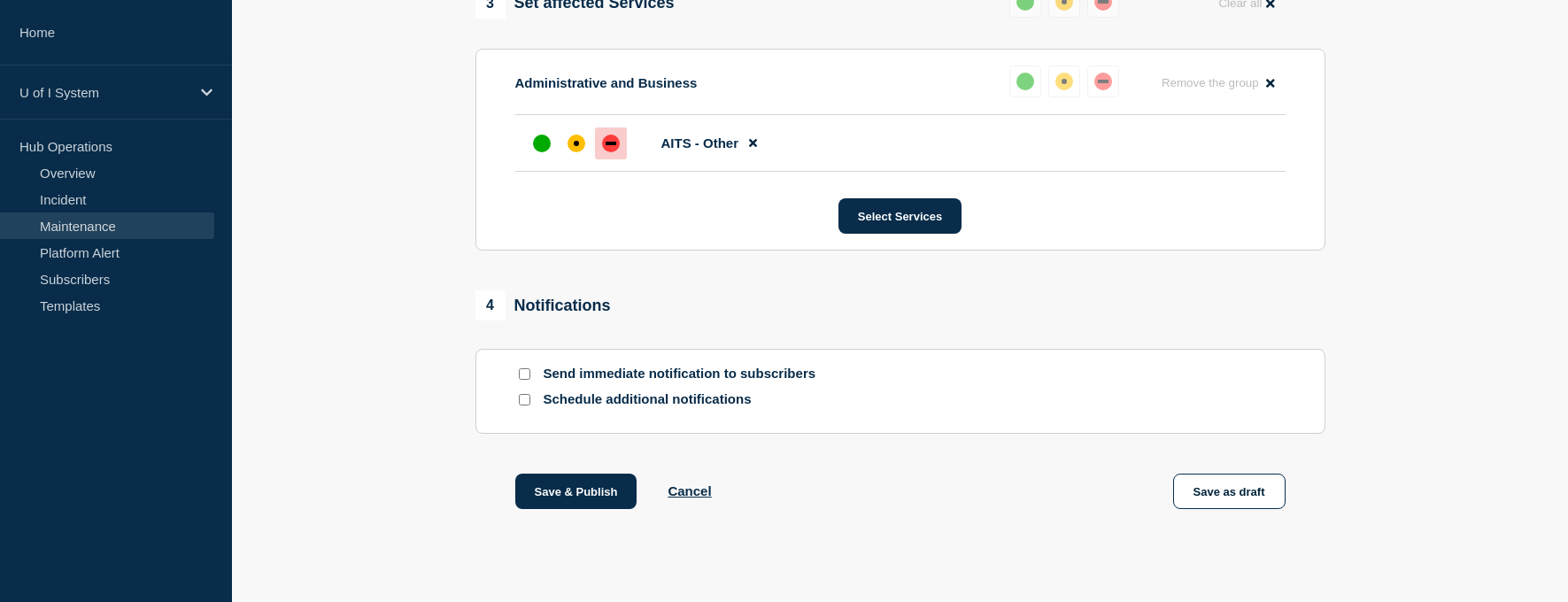
scroll to position [945, 0]
click at [526, 379] on input "Send immediate notification to subscribers" at bounding box center [524, 373] width 12 height 12
checkbox input "true"
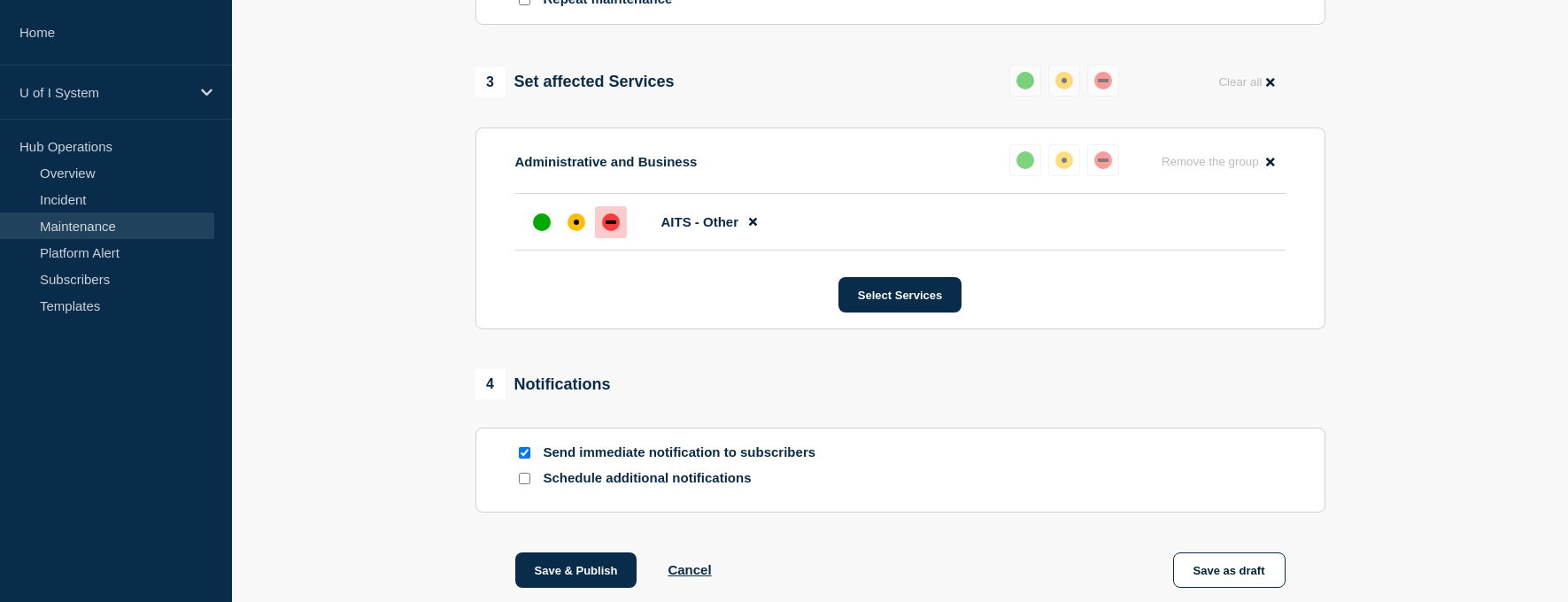
scroll to position [975, 0]
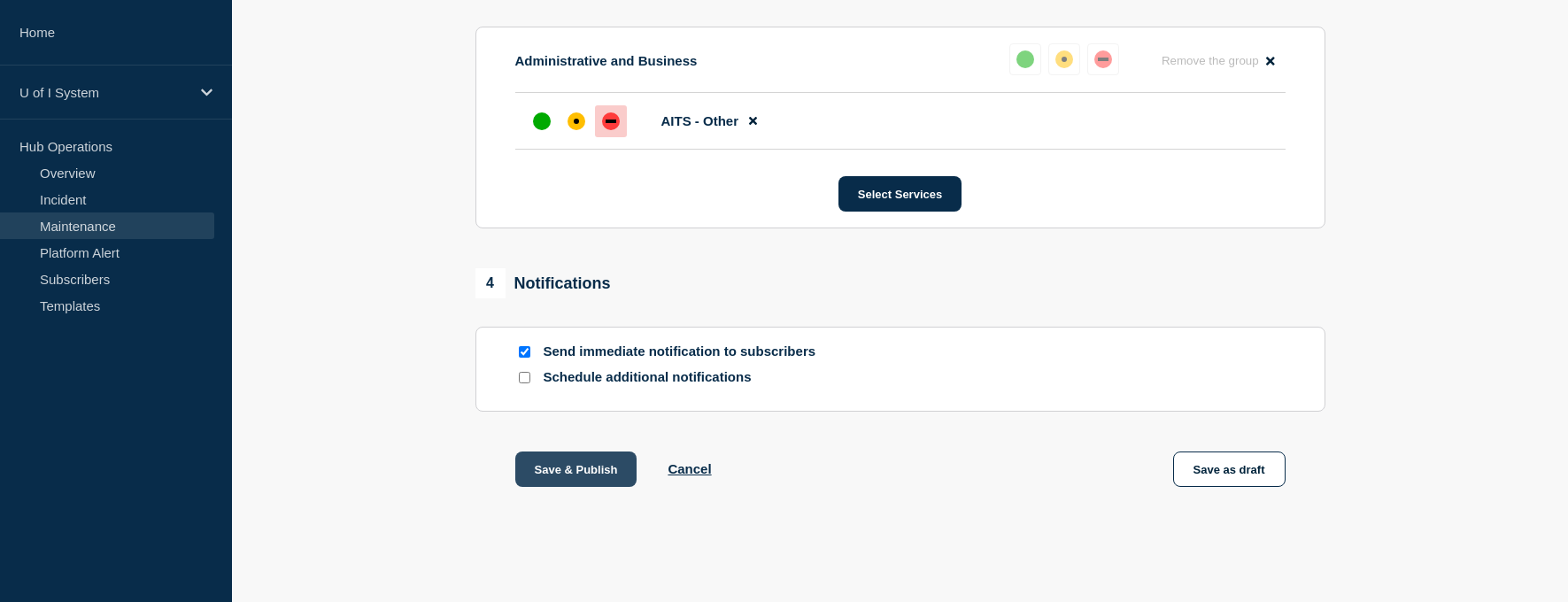
click at [580, 477] on button "Save & Publish" at bounding box center [577, 469] width 122 height 36
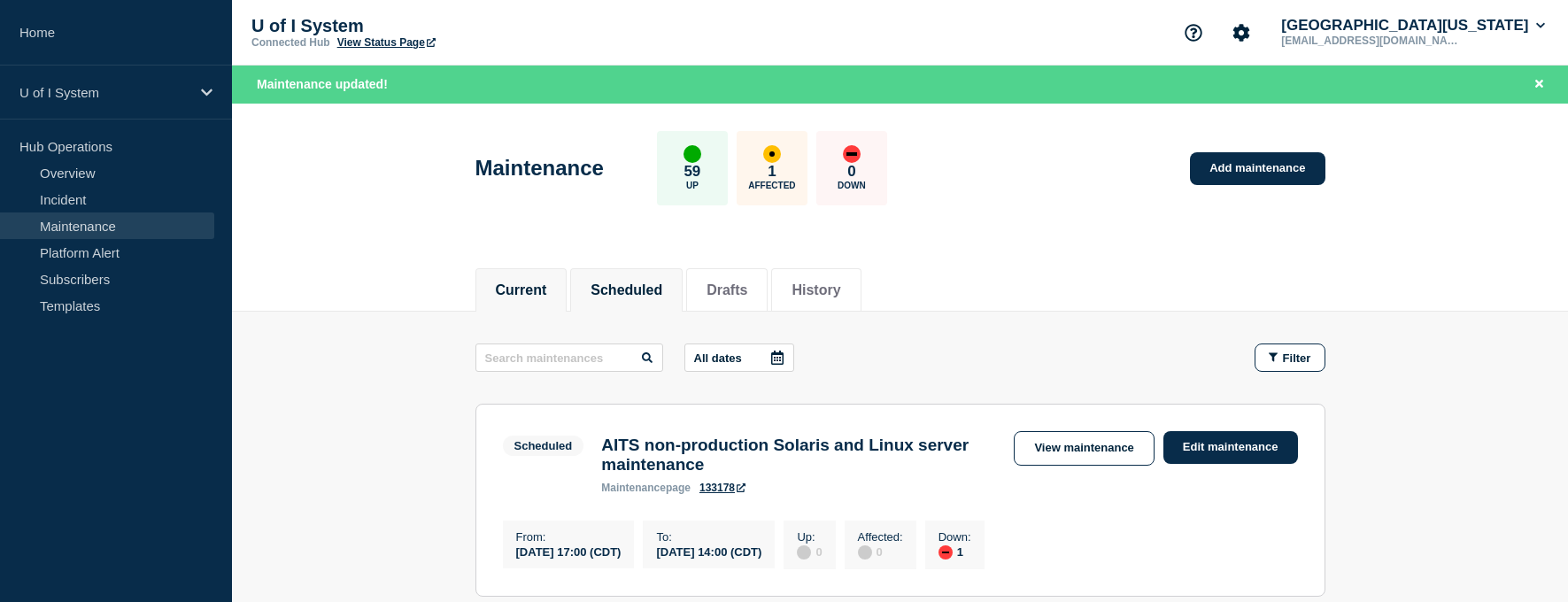
click at [531, 293] on button "Current" at bounding box center [521, 289] width 51 height 16
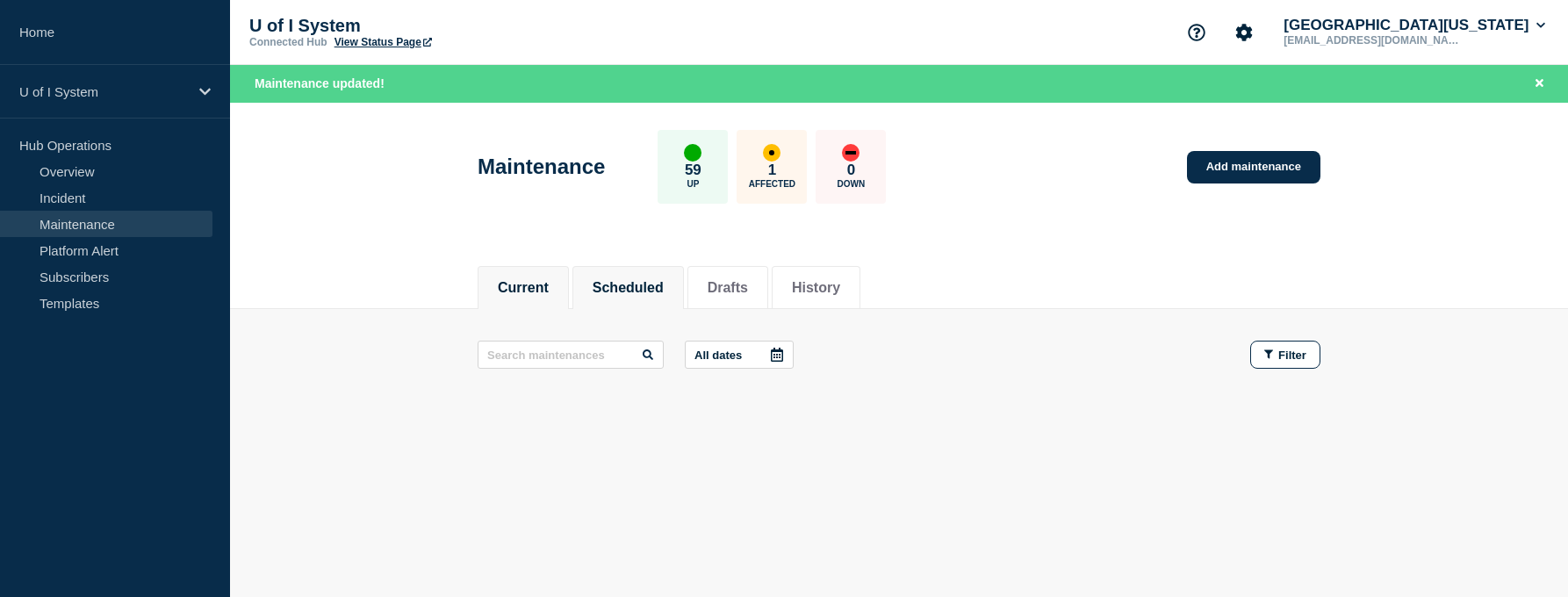
click at [630, 287] on button "Scheduled" at bounding box center [628, 287] width 71 height 15
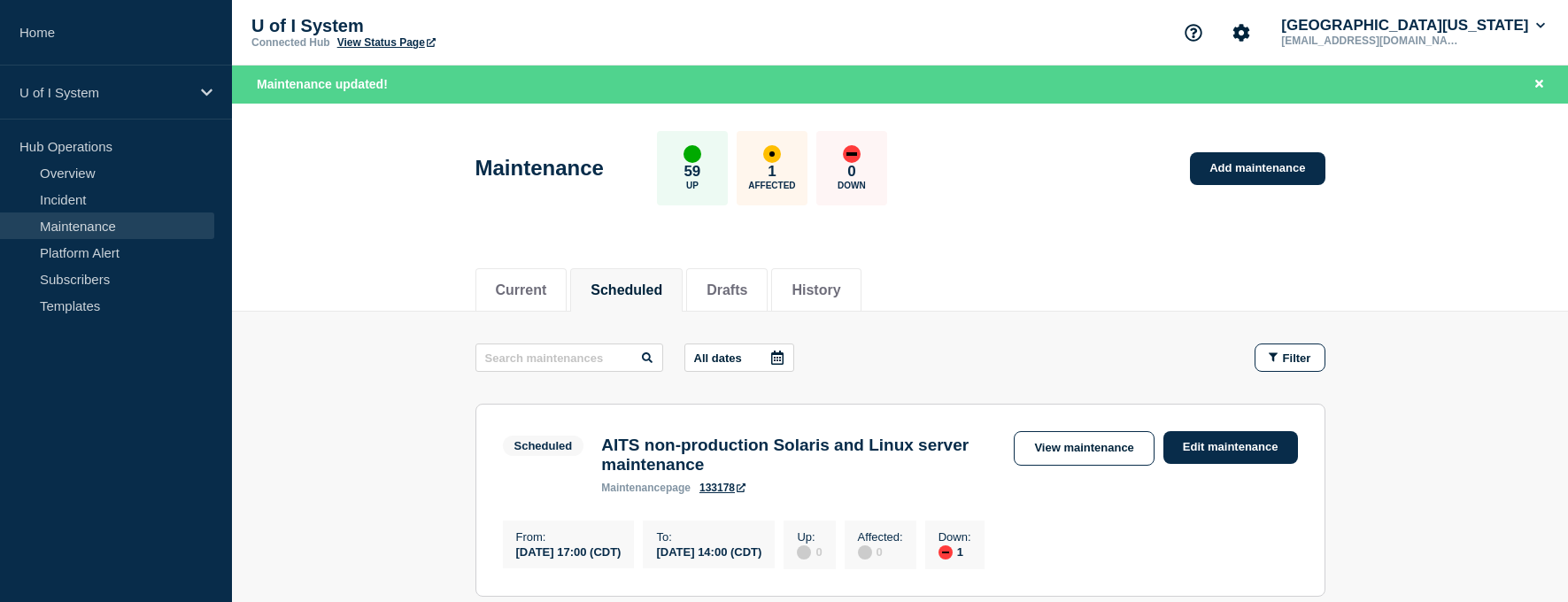
click at [1112, 14] on div "U of I System Connected Hub View Status Page [GEOGRAPHIC_DATA][US_STATE] [EMAIL…" at bounding box center [900, 33] width 1336 height 66
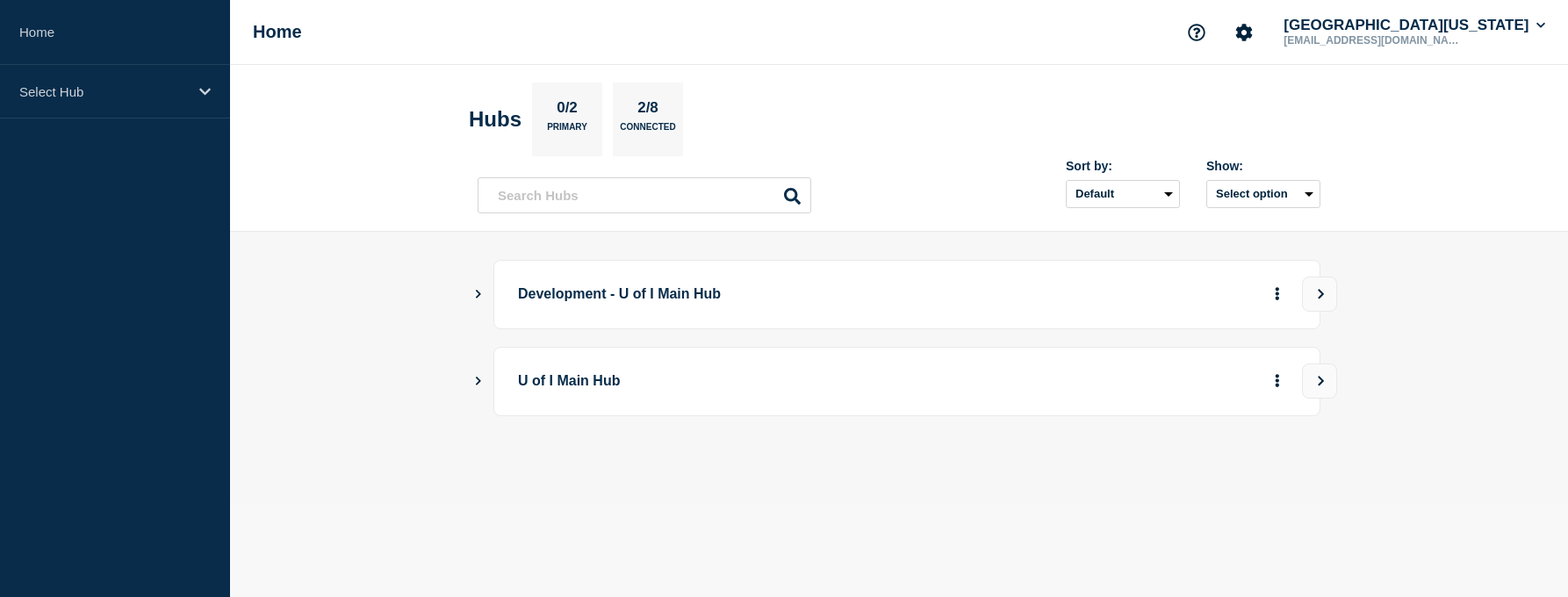
click at [574, 384] on p "U of I Main Hub" at bounding box center [760, 382] width 485 height 33
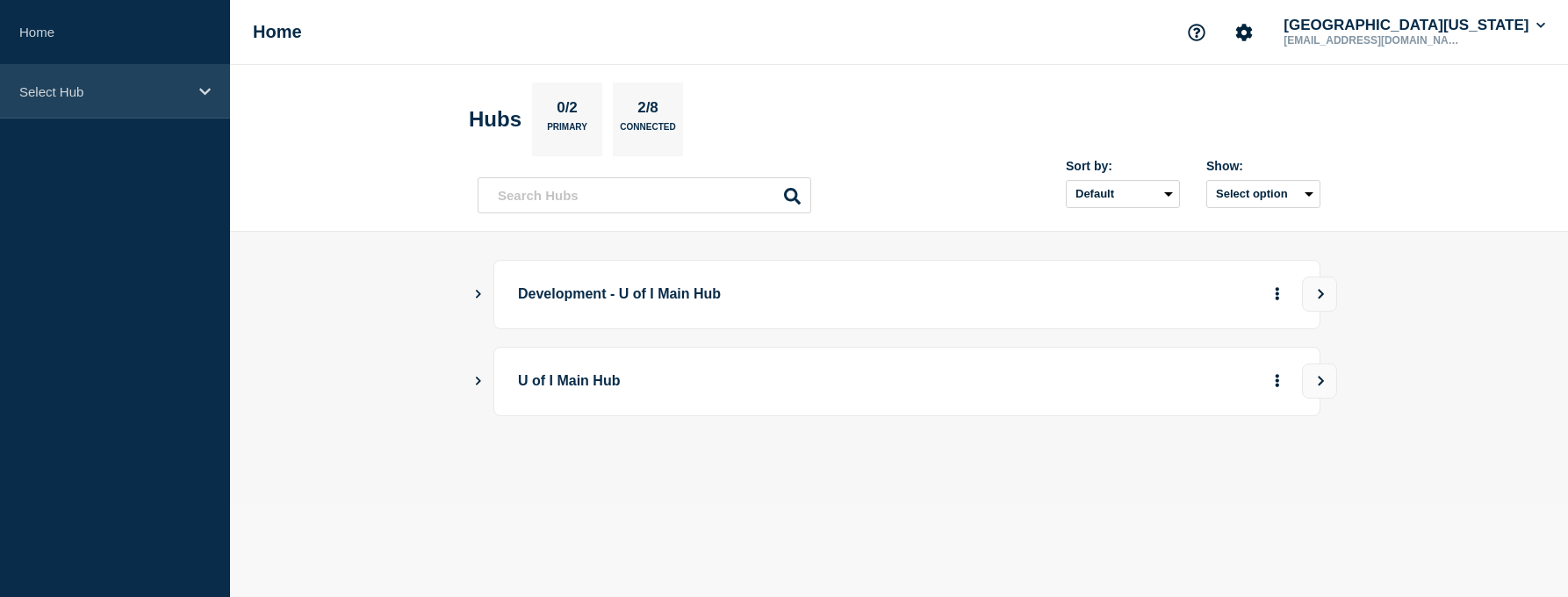
click at [185, 98] on p "Select Hub" at bounding box center [103, 91] width 168 height 14
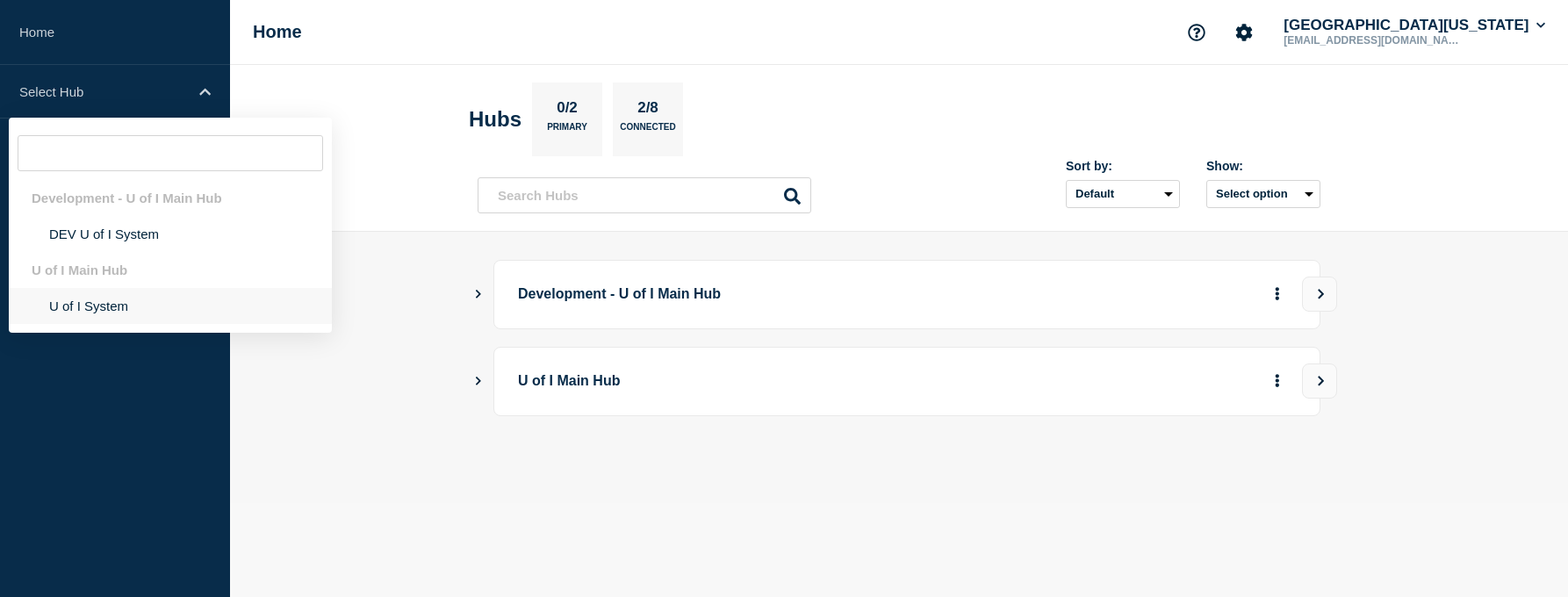
click at [106, 307] on li "U of I System" at bounding box center [170, 306] width 323 height 36
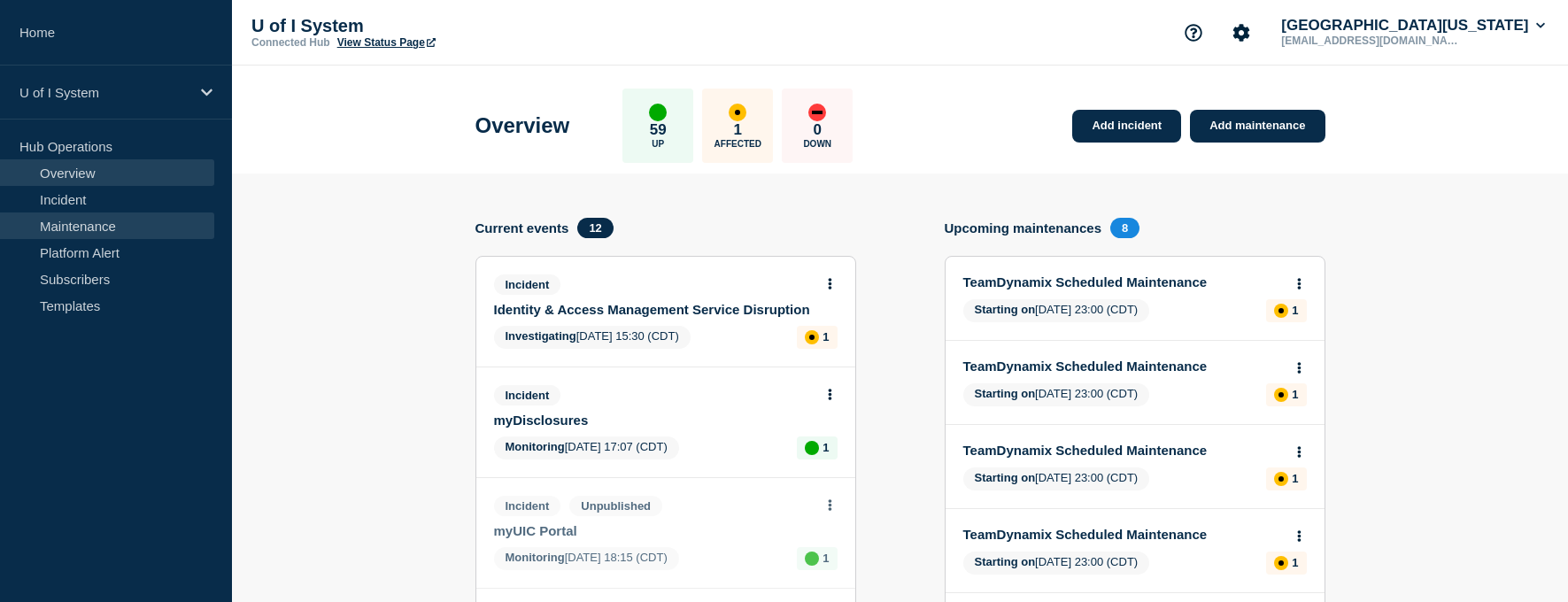
click at [74, 225] on link "Maintenance" at bounding box center [107, 225] width 214 height 26
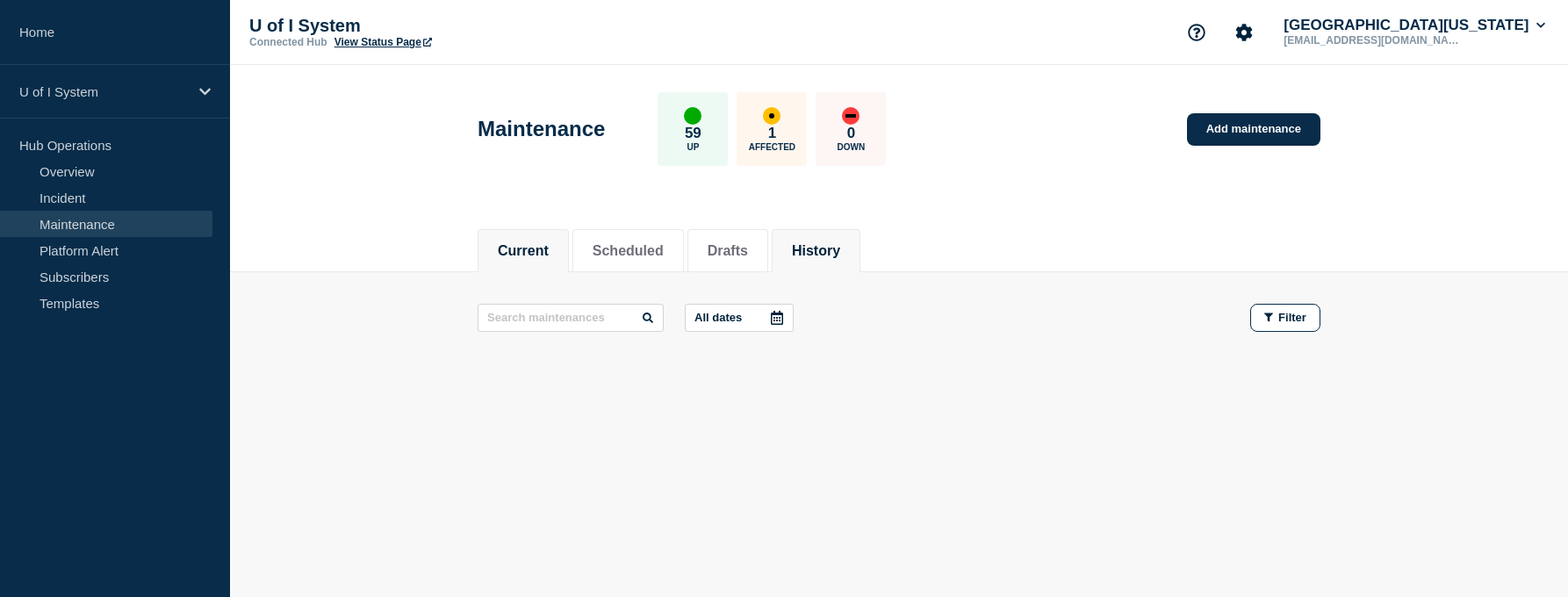
click at [829, 256] on button "History" at bounding box center [815, 251] width 48 height 15
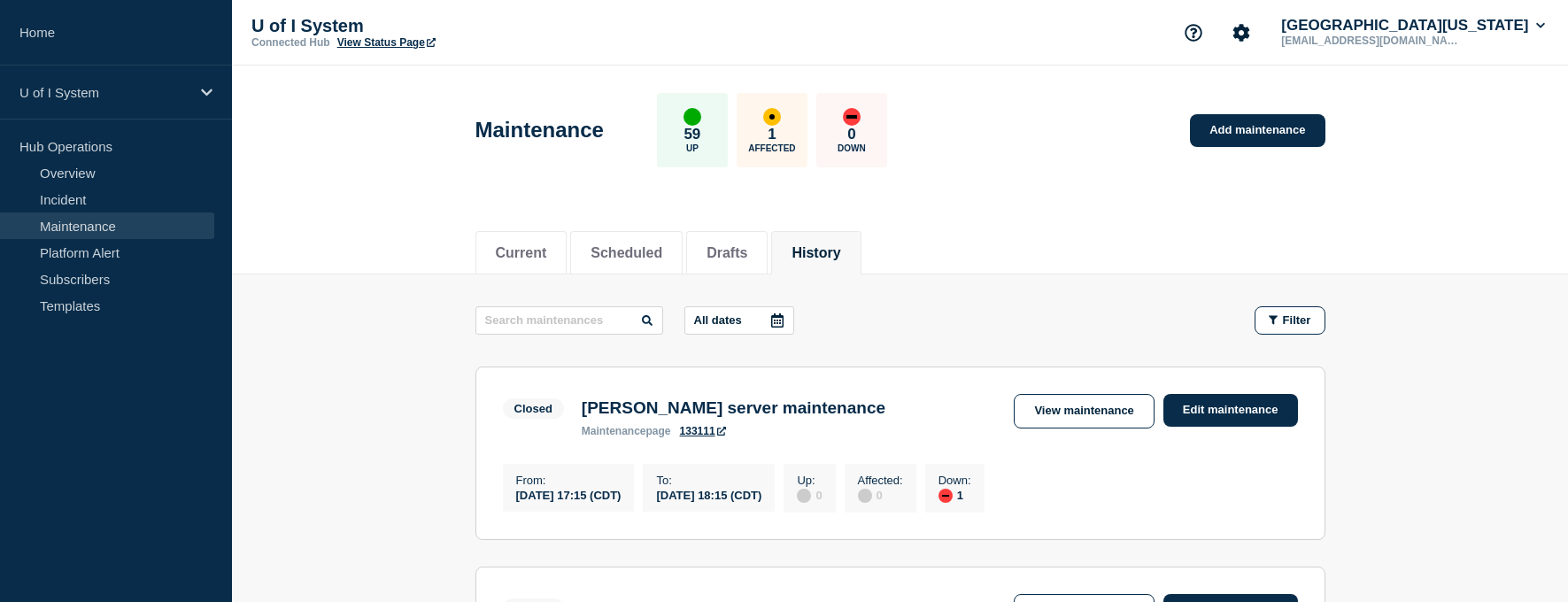
click at [755, 324] on button "All dates" at bounding box center [739, 320] width 110 height 28
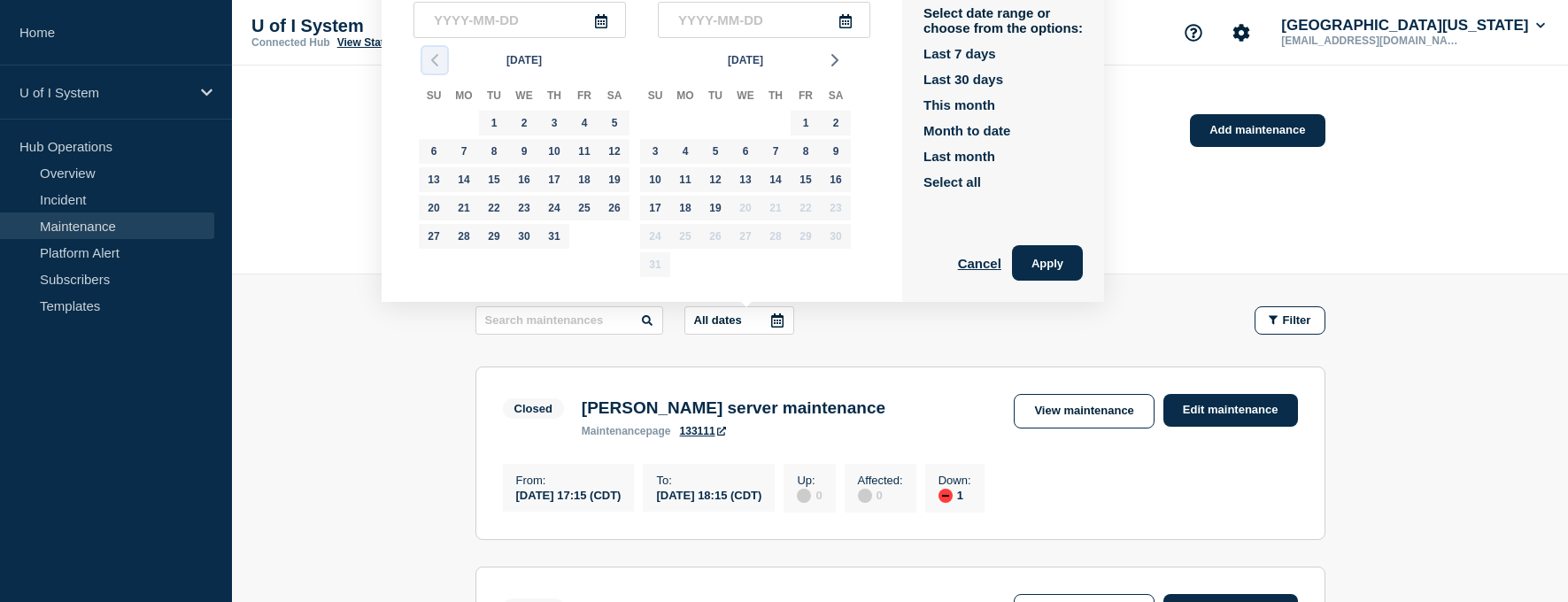
click at [433, 66] on icon "button" at bounding box center [434, 59] width 21 height 21
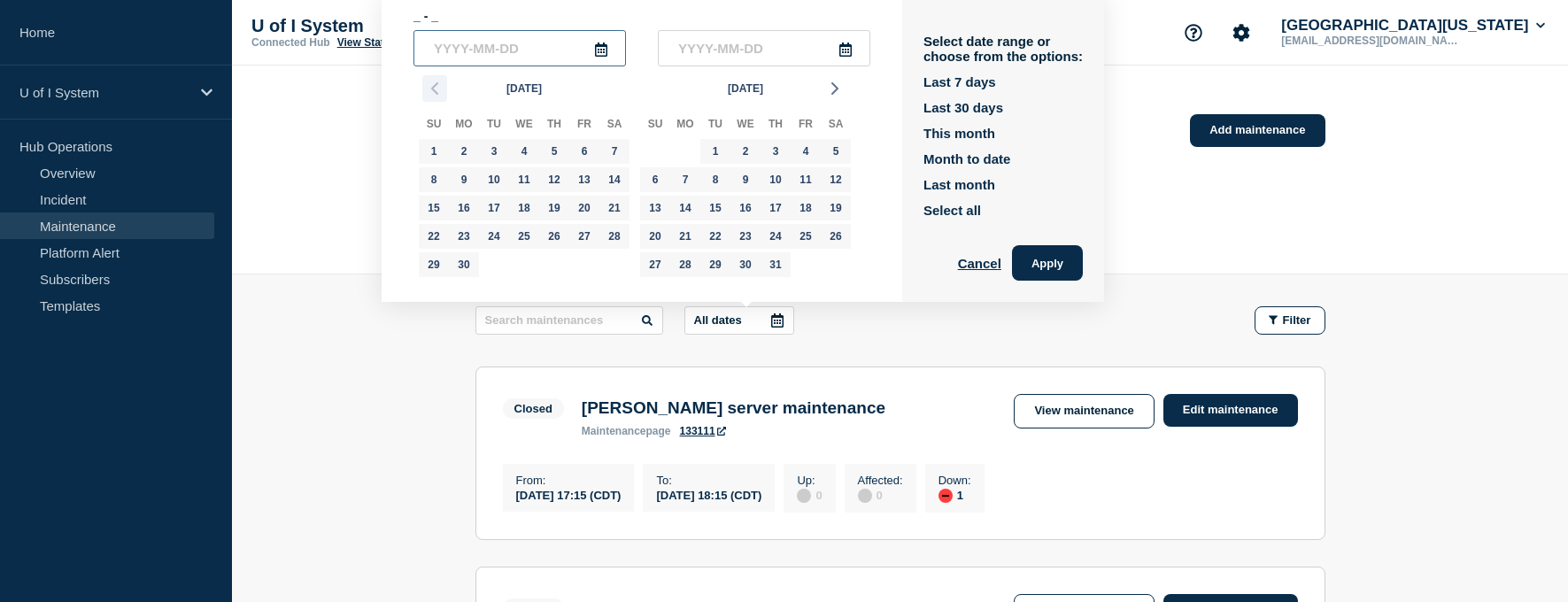
click at [433, 66] on input "text" at bounding box center [519, 48] width 213 height 36
type input "____-__-__"
click at [429, 95] on icon "button" at bounding box center [434, 88] width 21 height 21
click at [429, 93] on icon "button" at bounding box center [434, 88] width 21 height 21
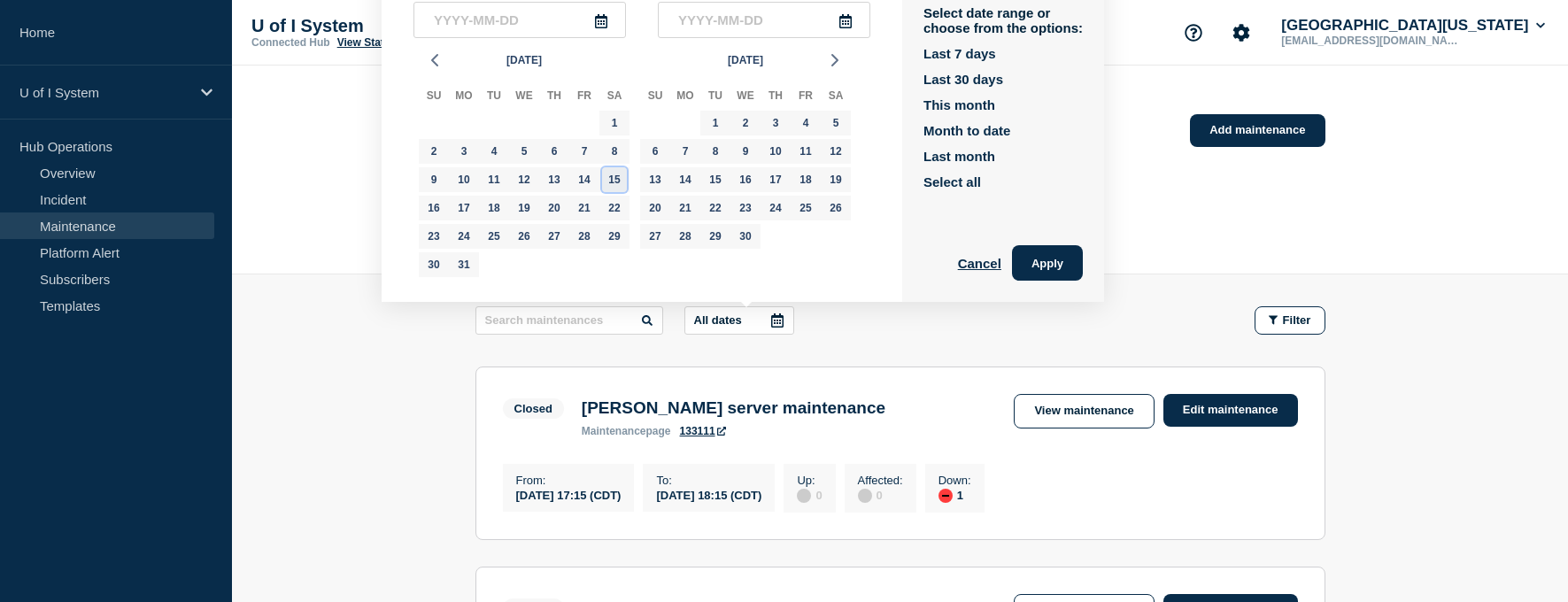
click at [613, 182] on div "15" at bounding box center [614, 179] width 25 height 25
type input "2025-03-15"
click at [459, 207] on div "17" at bounding box center [464, 207] width 25 height 25
type input "2025-03-17"
click at [1045, 255] on button "Apply" at bounding box center [1048, 263] width 71 height 36
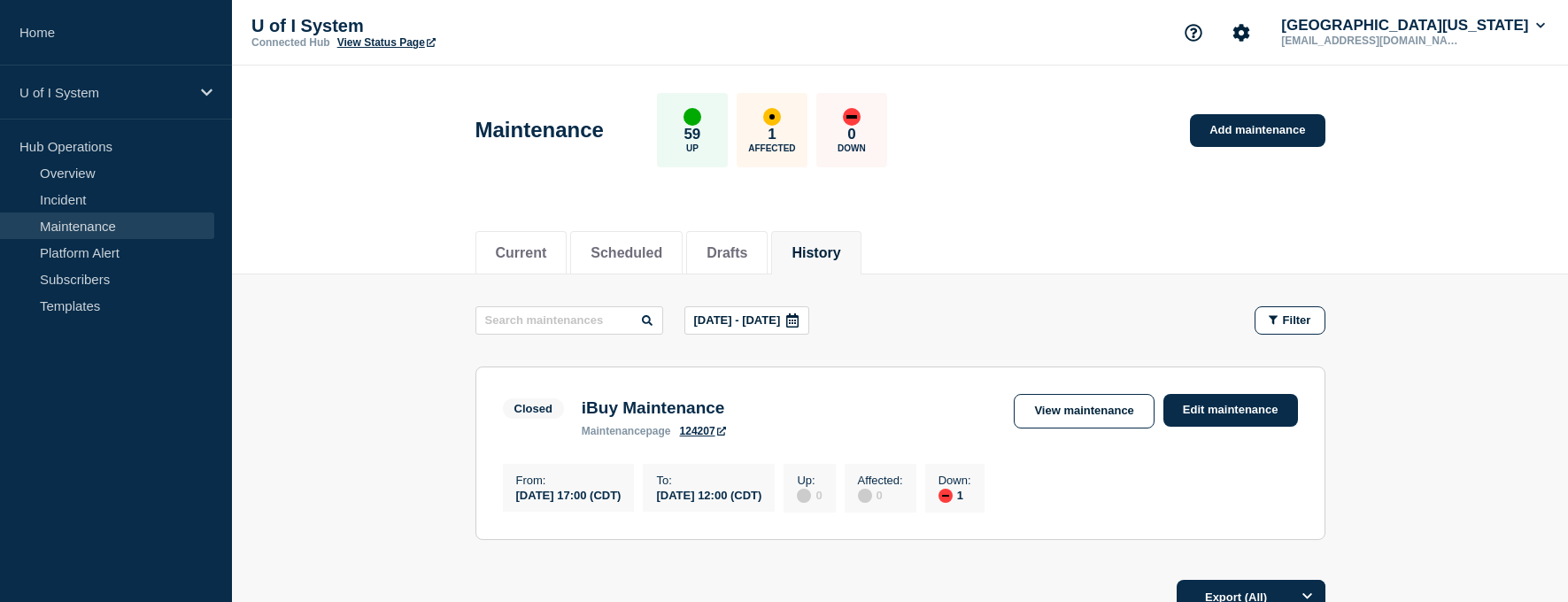
click at [800, 320] on icon at bounding box center [792, 320] width 15 height 15
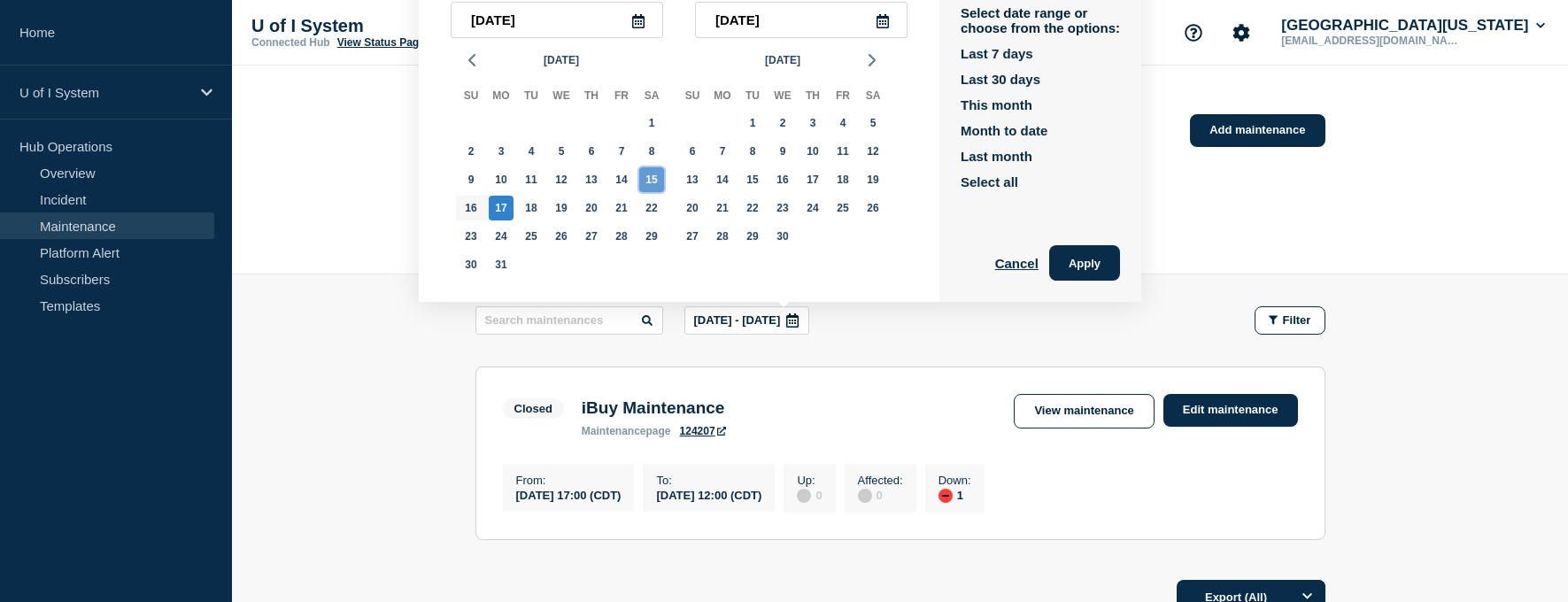
click at [645, 180] on div "15" at bounding box center [651, 179] width 25 height 25
click at [653, 177] on div "15" at bounding box center [651, 179] width 25 height 25
type input "2025-03-15"
click at [471, 72] on button "button" at bounding box center [471, 59] width 25 height 26
click at [653, 182] on div "15" at bounding box center [651, 179] width 25 height 25
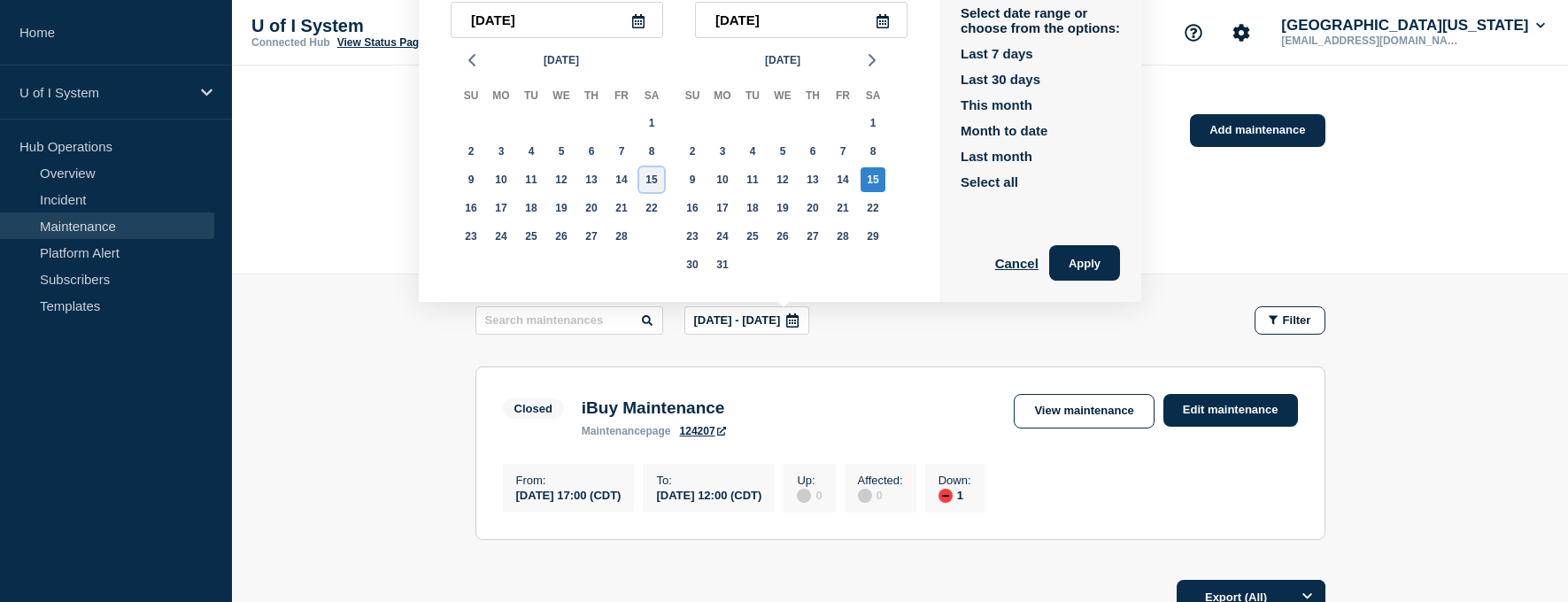
type input "2025-02-15"
click at [503, 211] on div "17" at bounding box center [500, 207] width 25 height 25
type input "2025-02-17"
click at [1096, 264] on button "Apply" at bounding box center [1085, 263] width 71 height 36
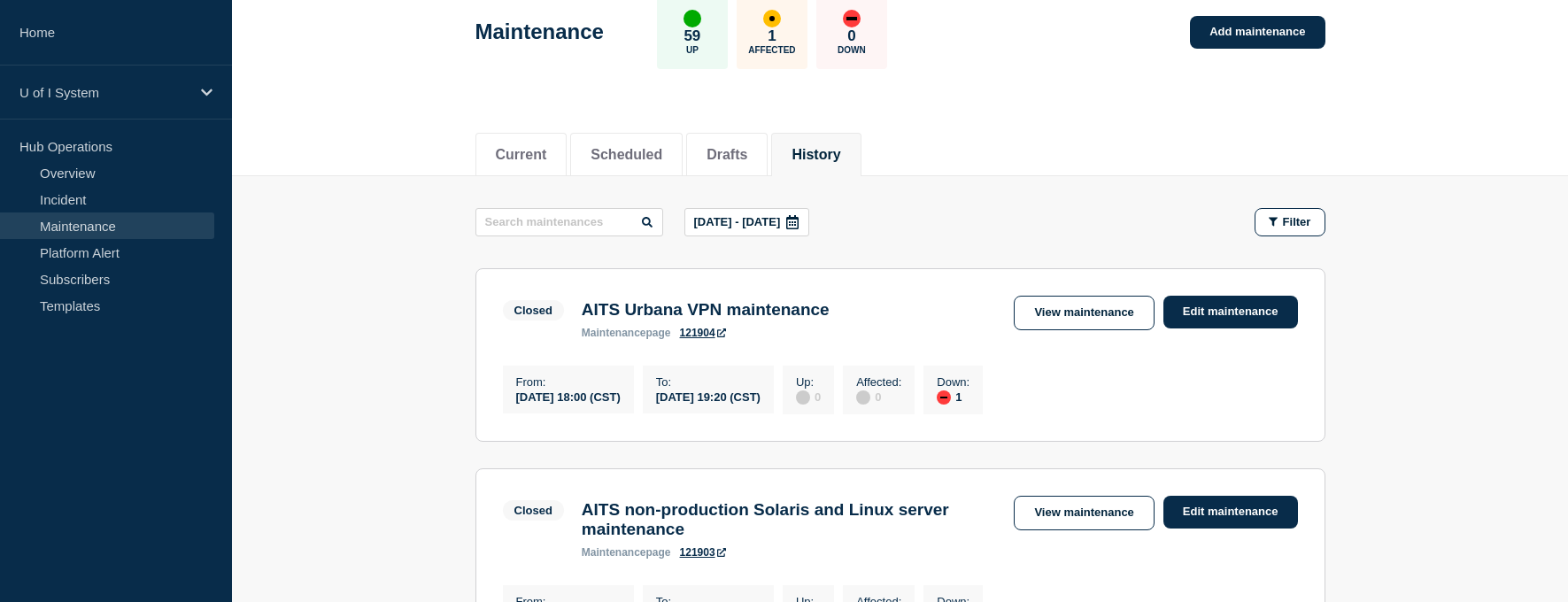
scroll to position [354, 0]
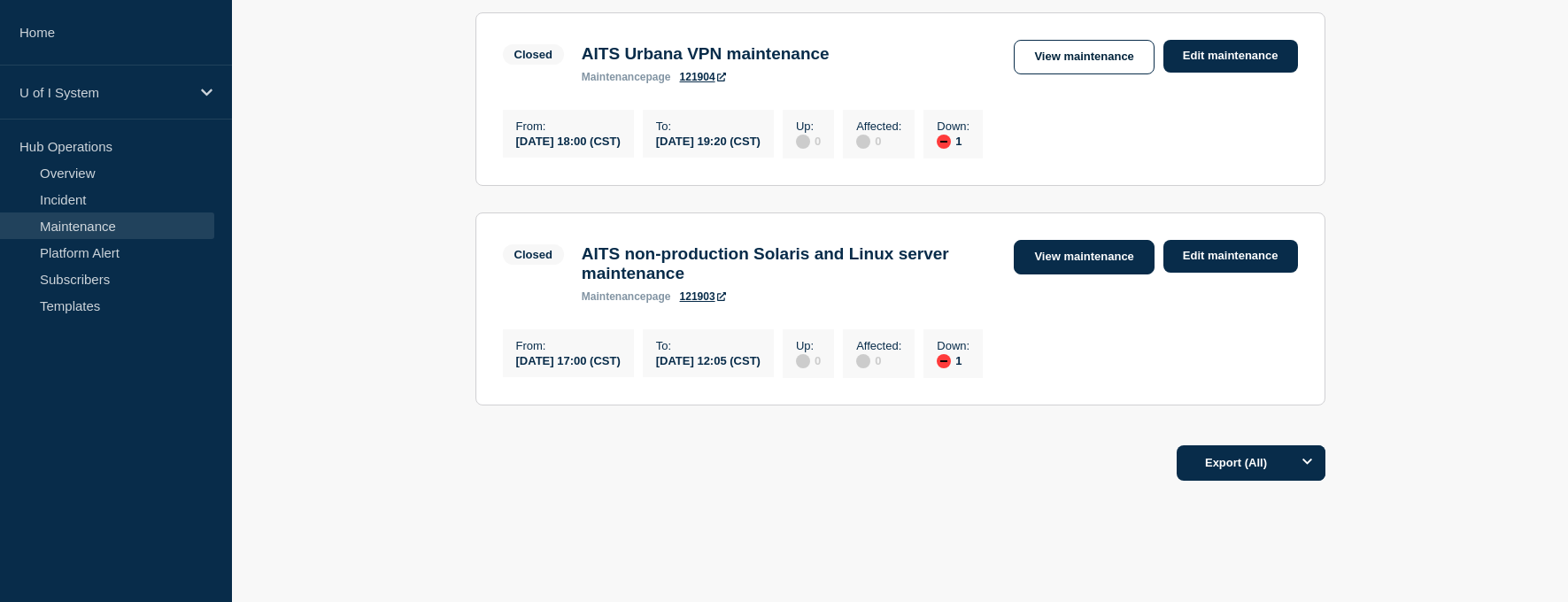
click at [1060, 266] on link "View maintenance" at bounding box center [1083, 257] width 140 height 35
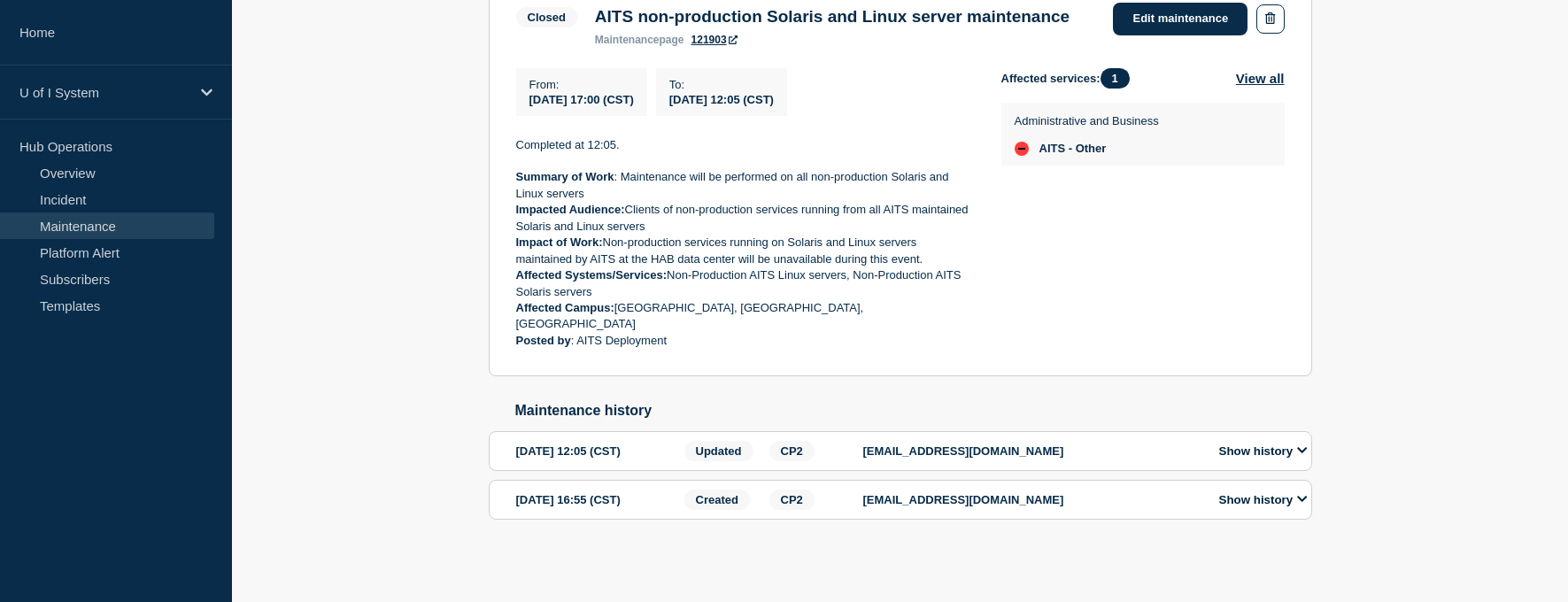
scroll to position [397, 0]
